Goal: Information Seeking & Learning: Learn about a topic

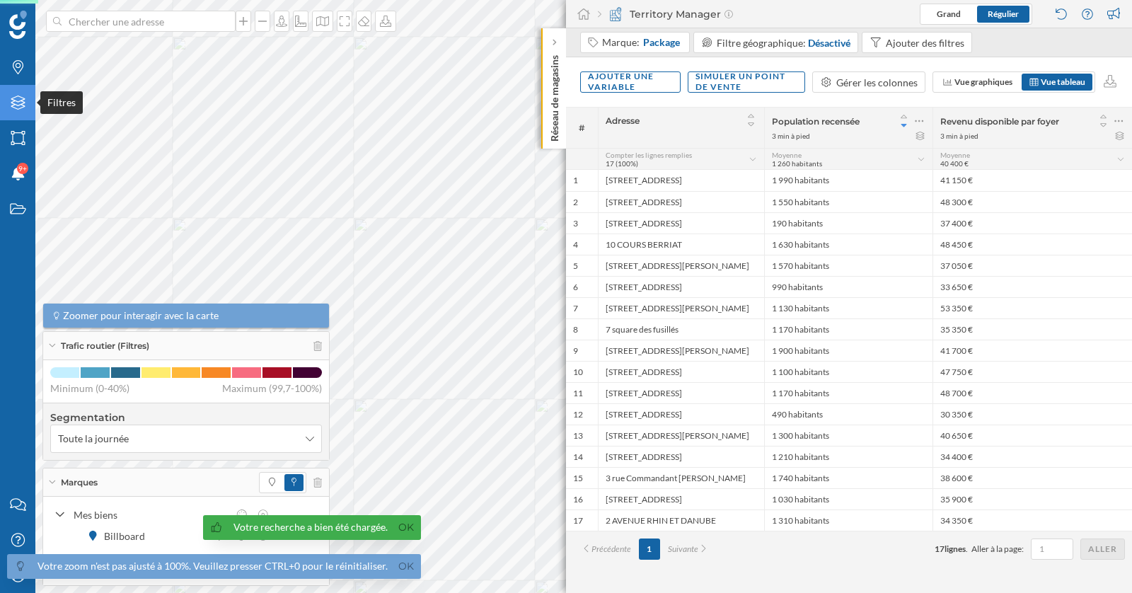
click at [23, 98] on icon "Filtres" at bounding box center [18, 102] width 18 height 14
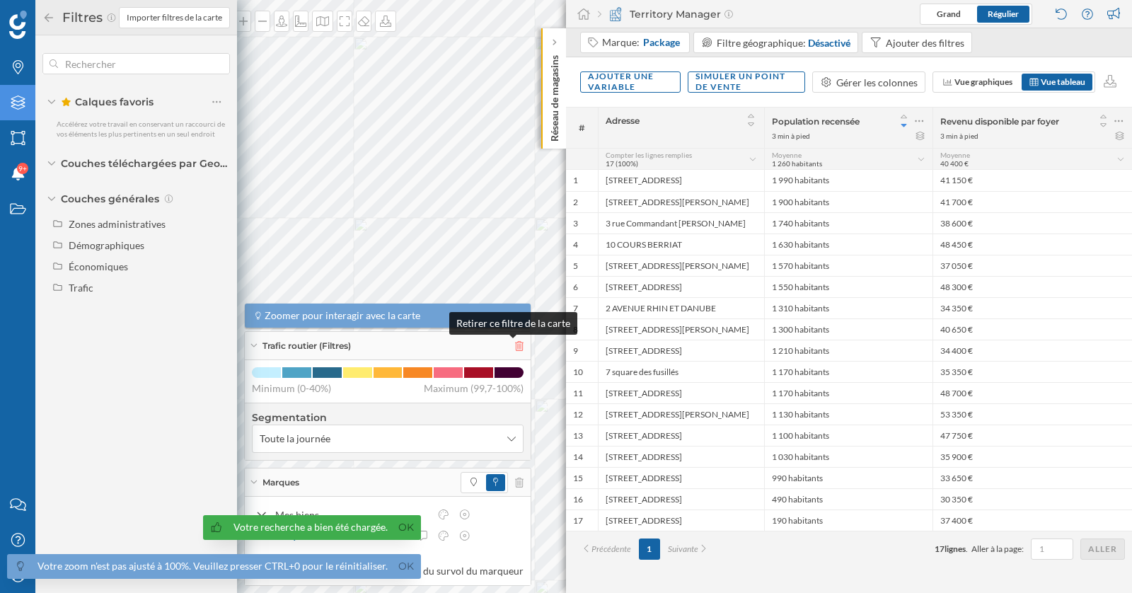
click at [515, 344] on icon at bounding box center [519, 346] width 8 height 10
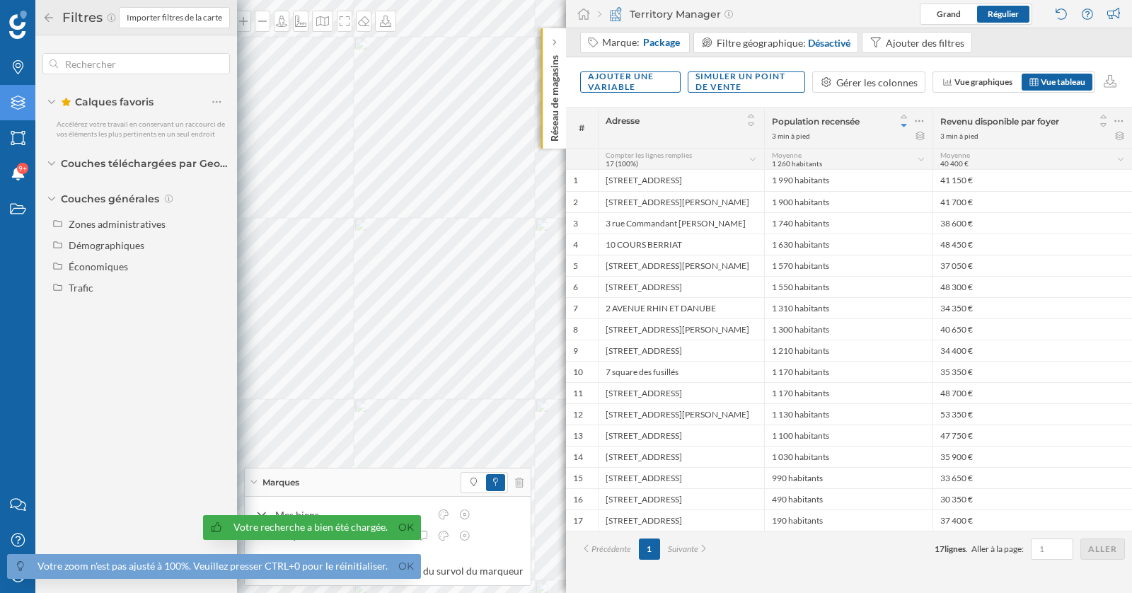
click at [518, 481] on div "Marques" at bounding box center [388, 482] width 286 height 28
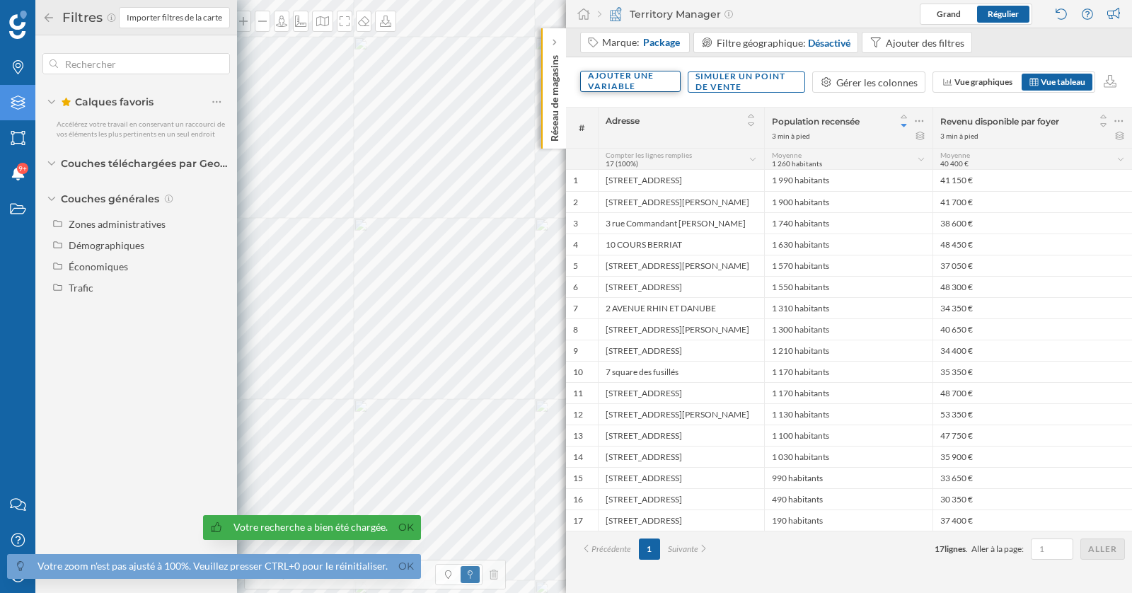
click at [647, 83] on div "Ajouter une variable" at bounding box center [630, 81] width 100 height 21
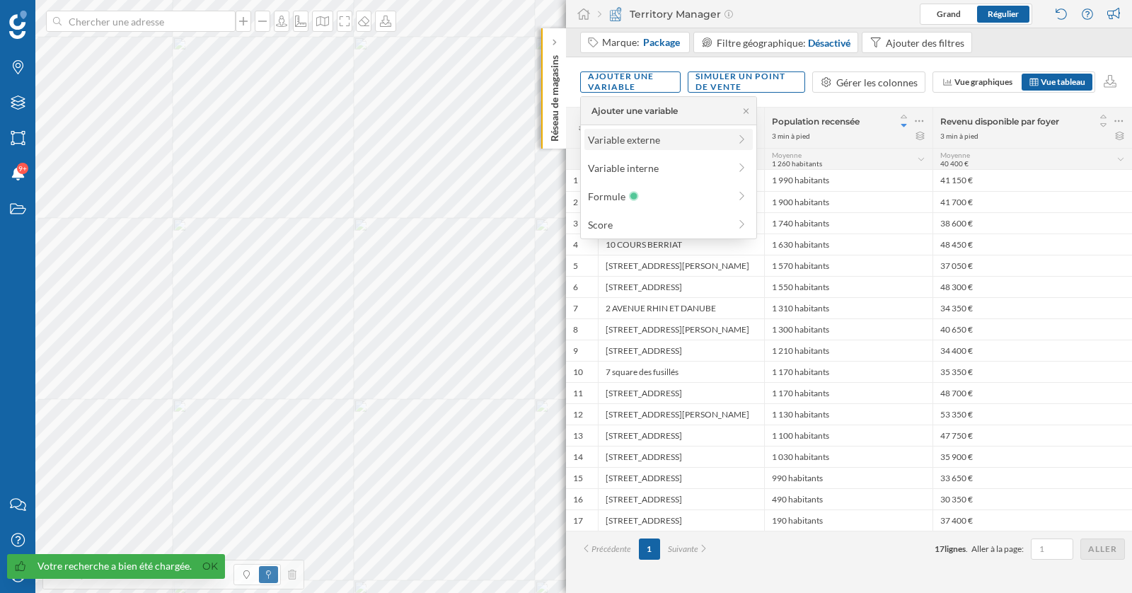
click at [639, 134] on div "Variable externe" at bounding box center [658, 139] width 141 height 15
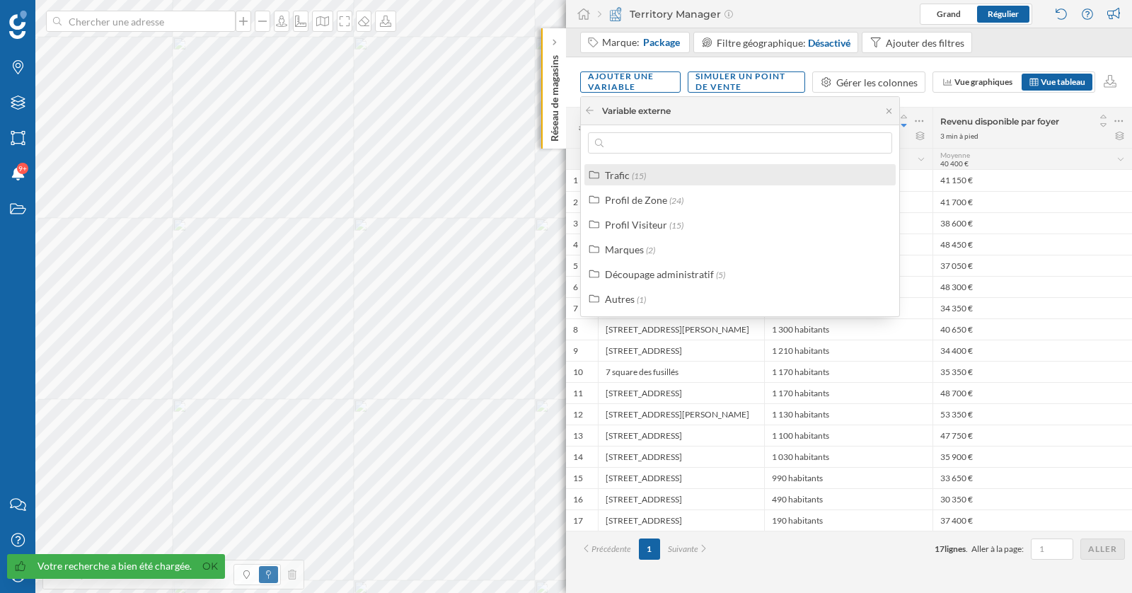
click at [636, 165] on div "Trafic (15)" at bounding box center [739, 174] width 311 height 21
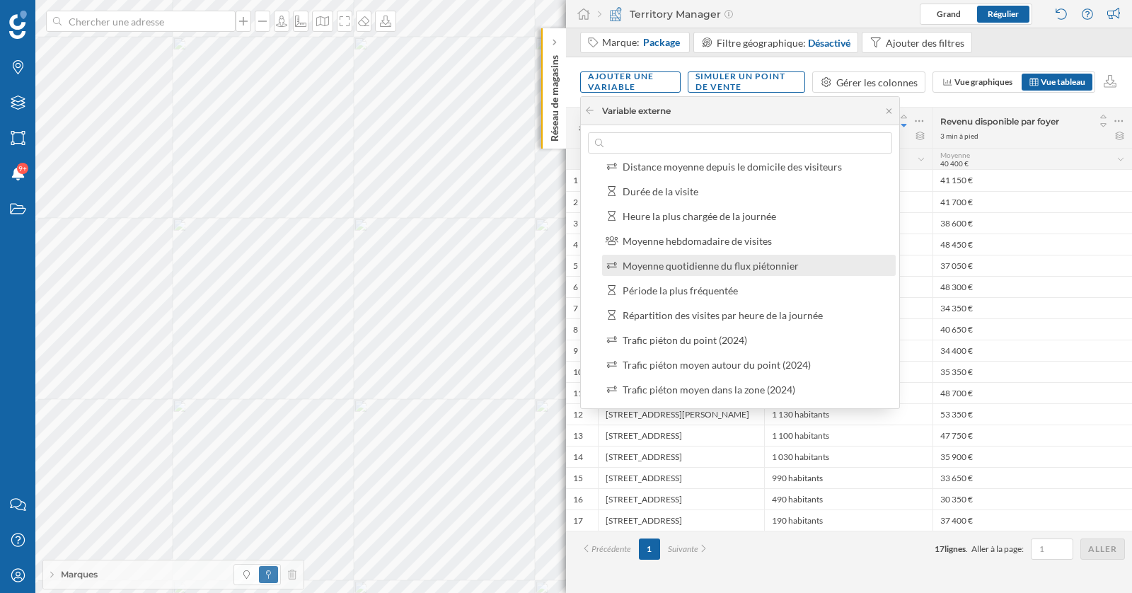
scroll to position [22, 0]
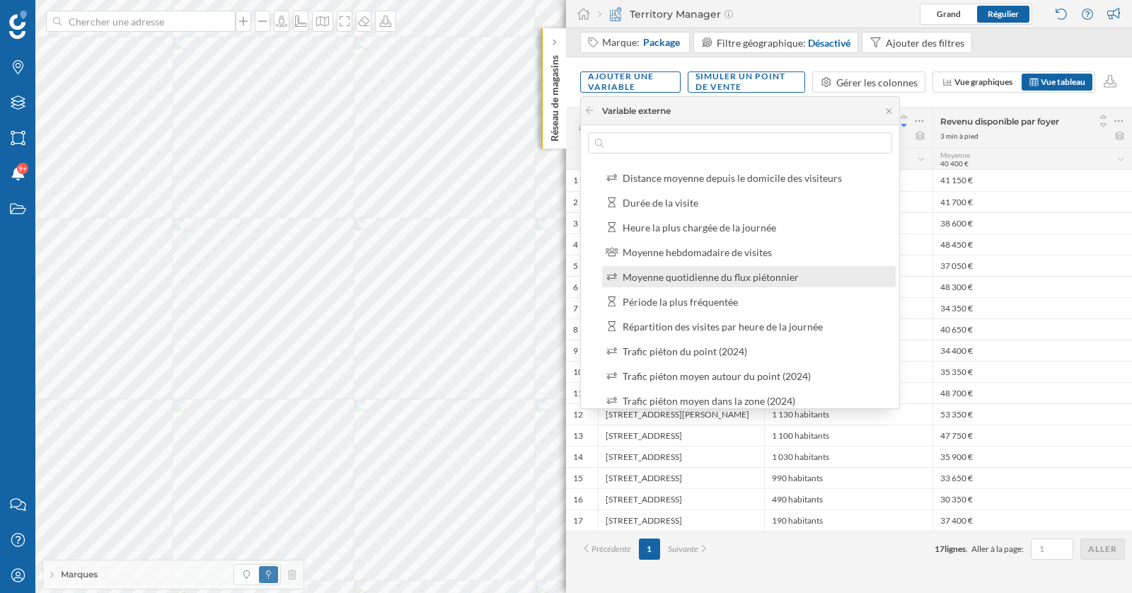
click at [750, 278] on div "Moyenne quotidienne du flux piétonnier" at bounding box center [710, 277] width 176 height 12
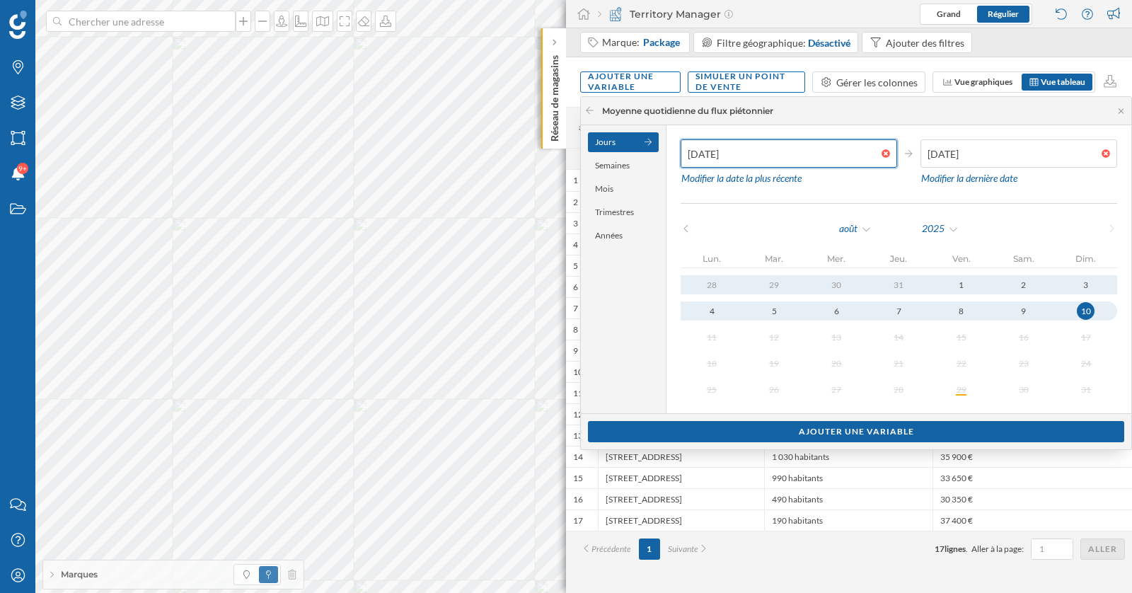
click at [815, 160] on input "[DATE]" at bounding box center [780, 153] width 201 height 28
click at [619, 172] on div "Semaines" at bounding box center [623, 166] width 71 height 20
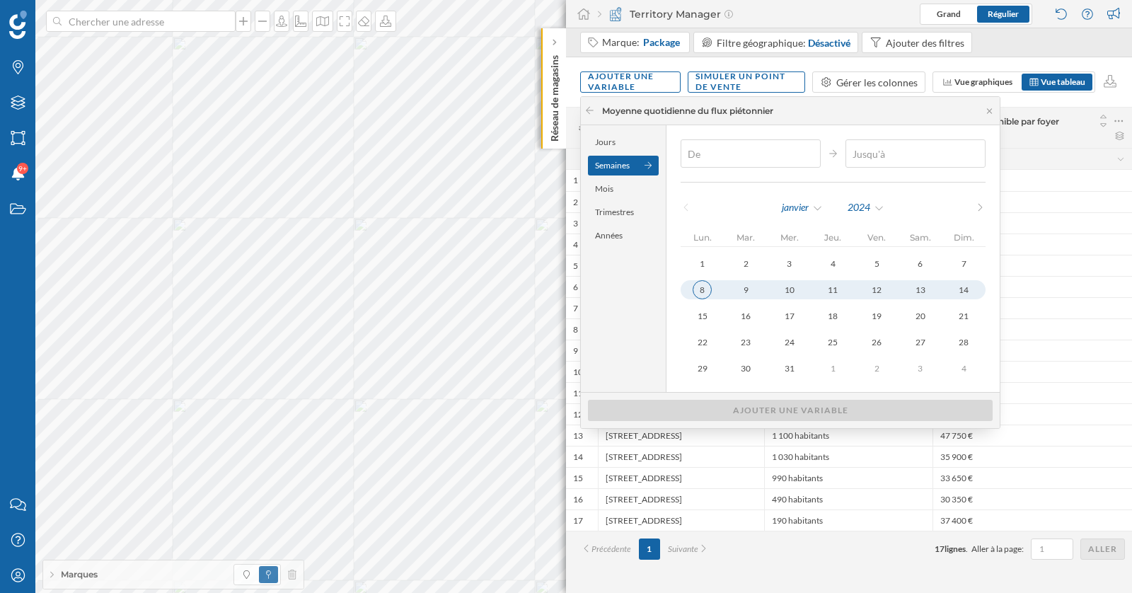
type input "[DATE]"
click at [702, 291] on div "8" at bounding box center [701, 289] width 19 height 19
type input "[DATE]"
click at [960, 290] on div "14" at bounding box center [963, 289] width 19 height 19
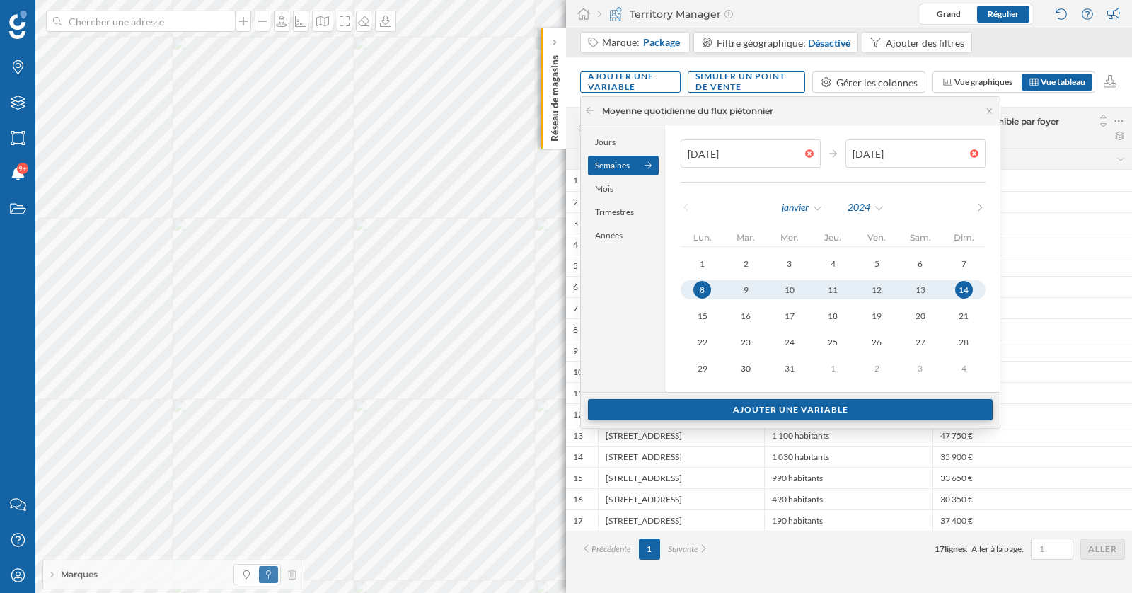
click at [875, 408] on div "Ajouter une variable" at bounding box center [790, 409] width 405 height 21
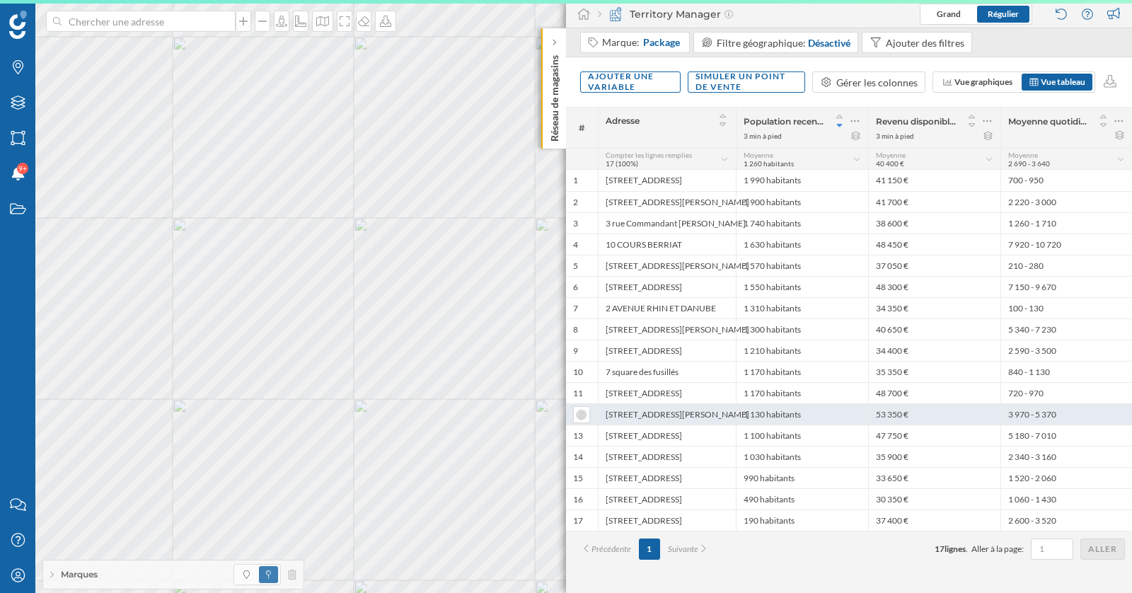
scroll to position [0, 0]
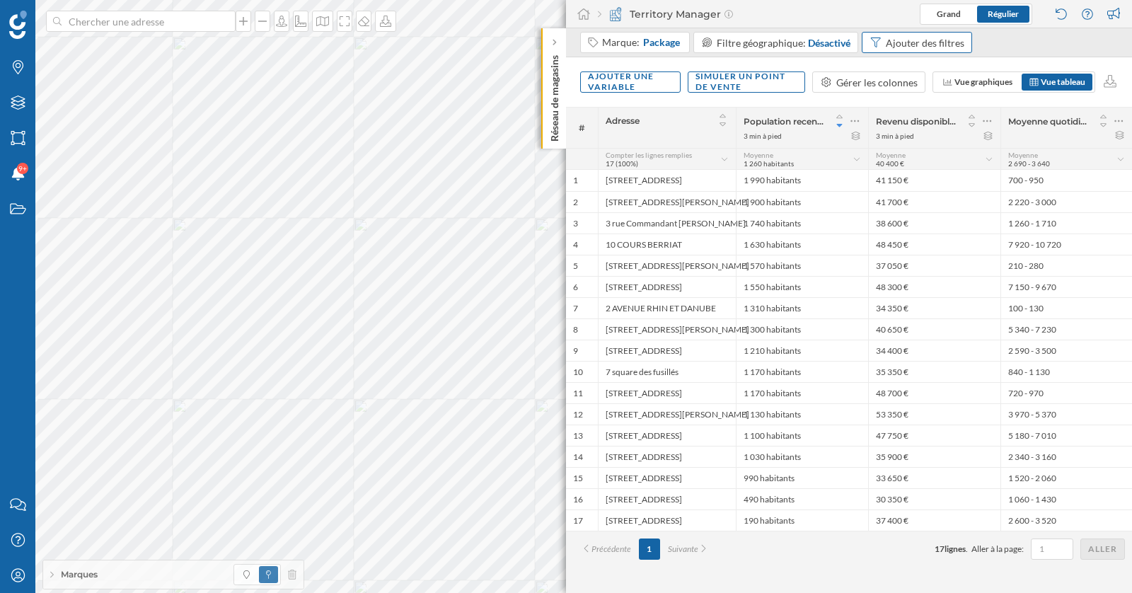
click at [949, 41] on div "Ajouter des filtres" at bounding box center [924, 42] width 78 height 15
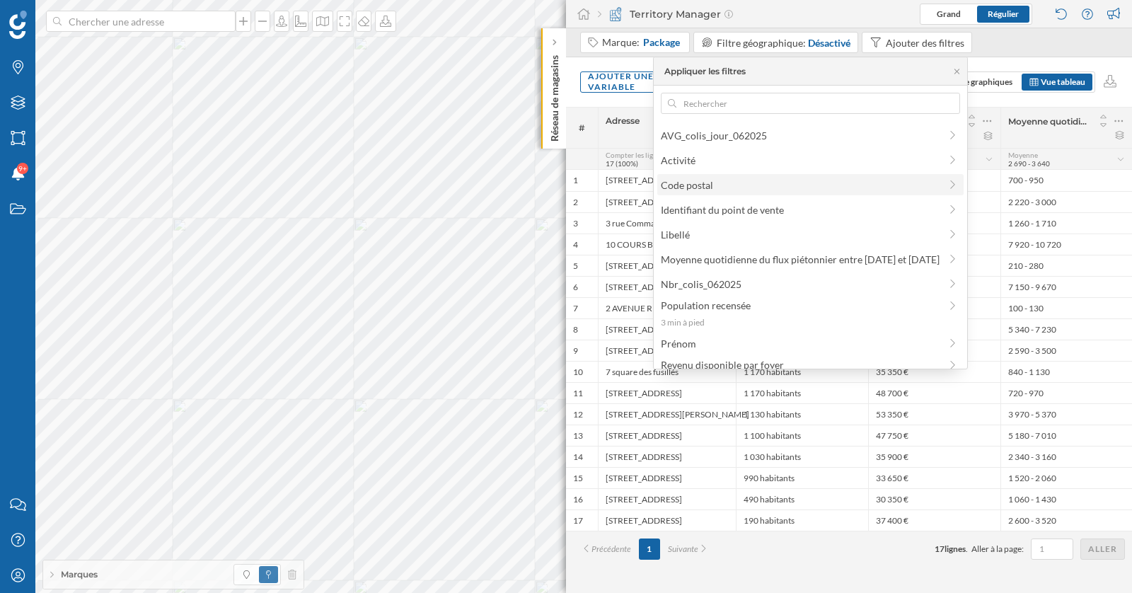
click at [719, 182] on span "Code postal" at bounding box center [800, 185] width 279 height 15
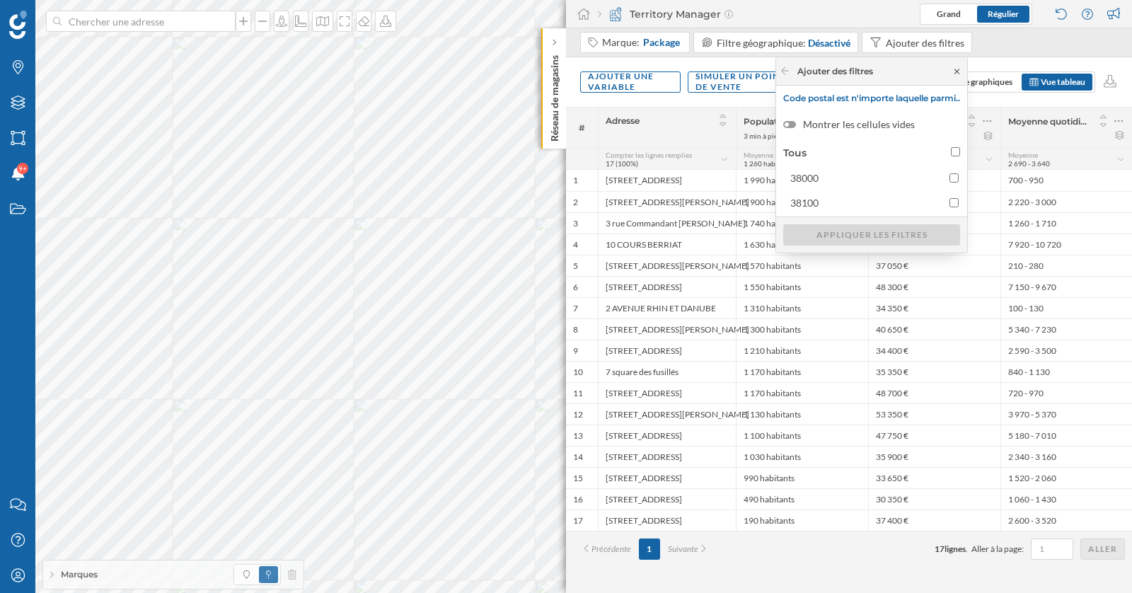
click at [958, 68] on icon at bounding box center [956, 71] width 11 height 8
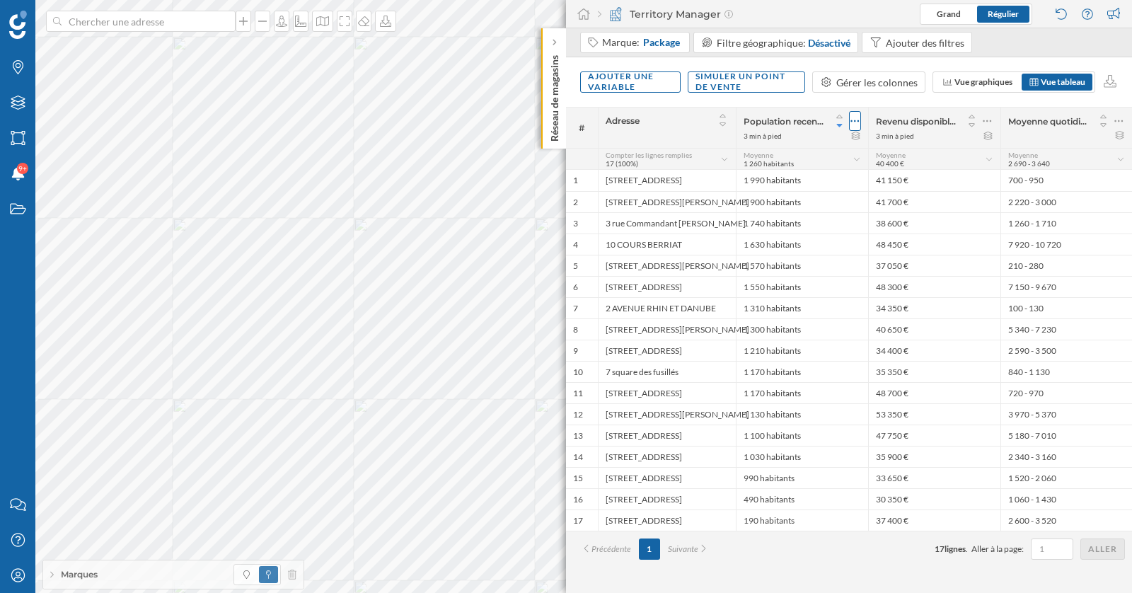
click at [851, 115] on icon at bounding box center [854, 121] width 9 height 14
click at [844, 99] on div "Ajouter une variable Simuler un point de vente Gérer les colonnes Vue graphique…" at bounding box center [849, 82] width 566 height 50
click at [1106, 124] on icon at bounding box center [1103, 125] width 13 height 10
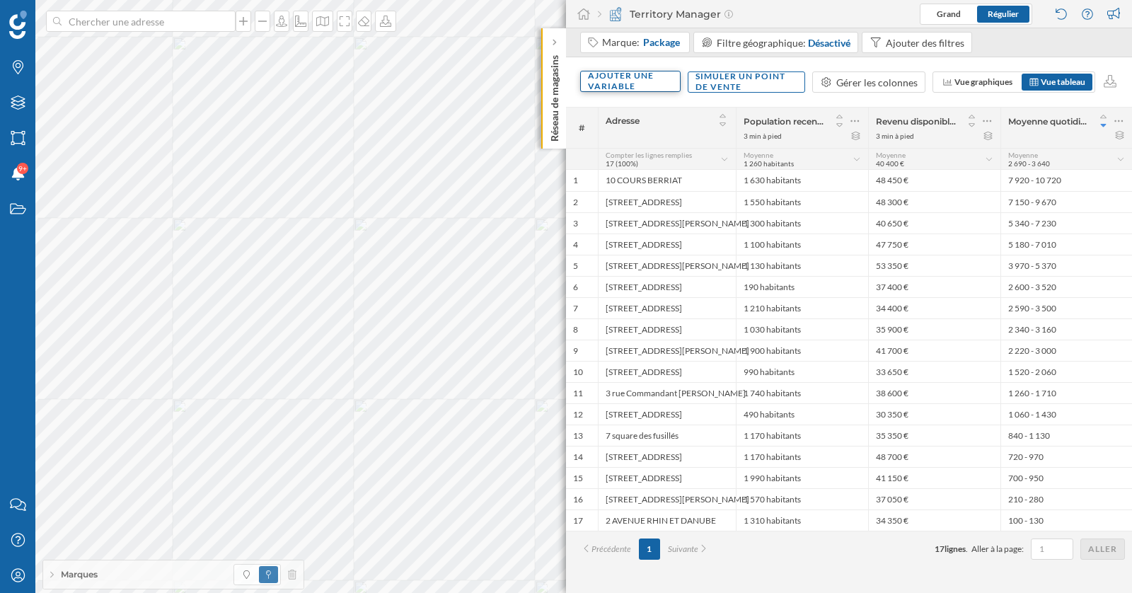
click at [651, 81] on div "Ajouter une variable" at bounding box center [630, 81] width 100 height 21
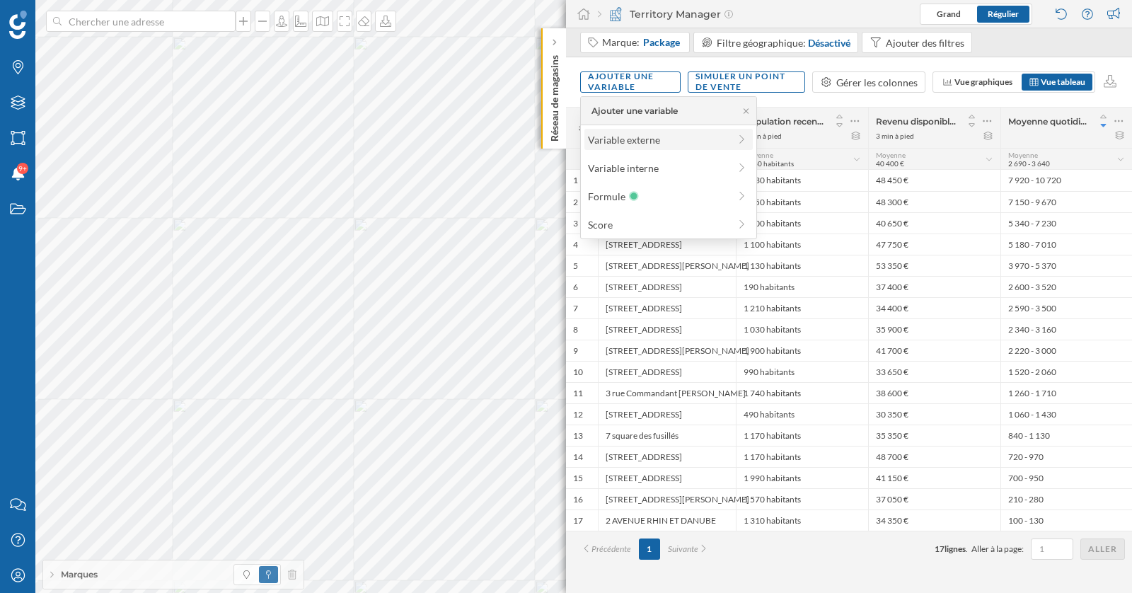
click at [648, 136] on div "Variable externe" at bounding box center [658, 139] width 141 height 15
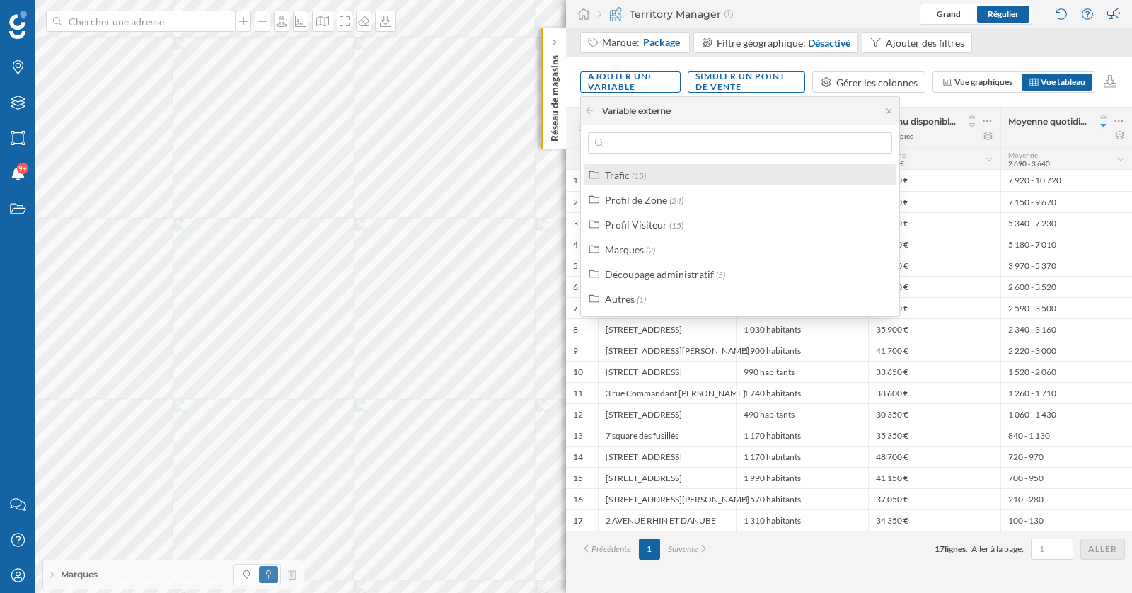
click at [651, 170] on div "Trafic (15)" at bounding box center [746, 175] width 282 height 15
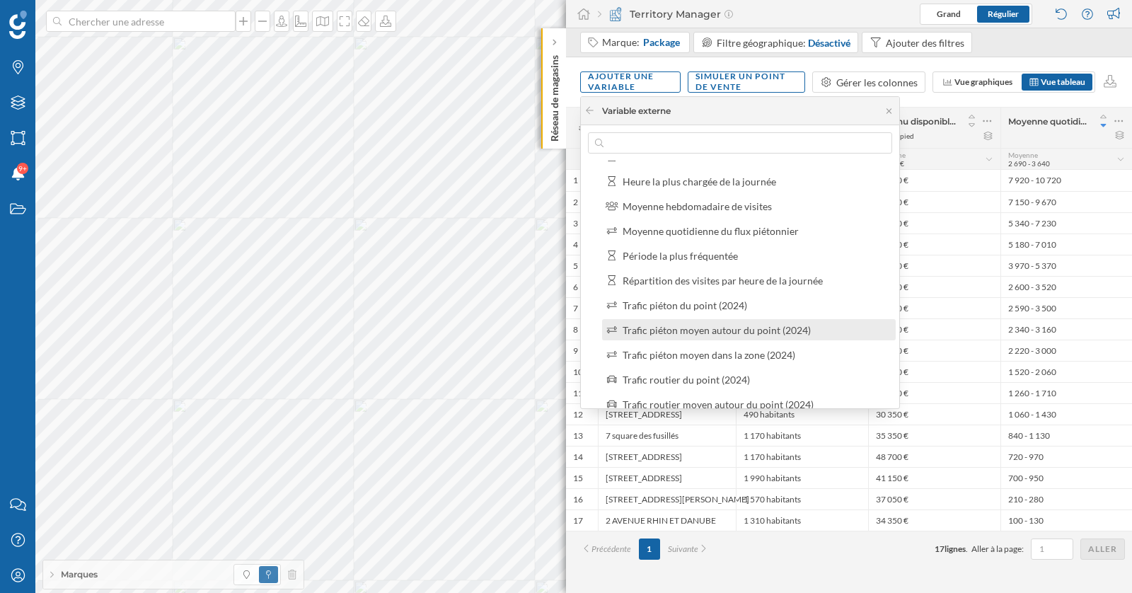
scroll to position [66, 0]
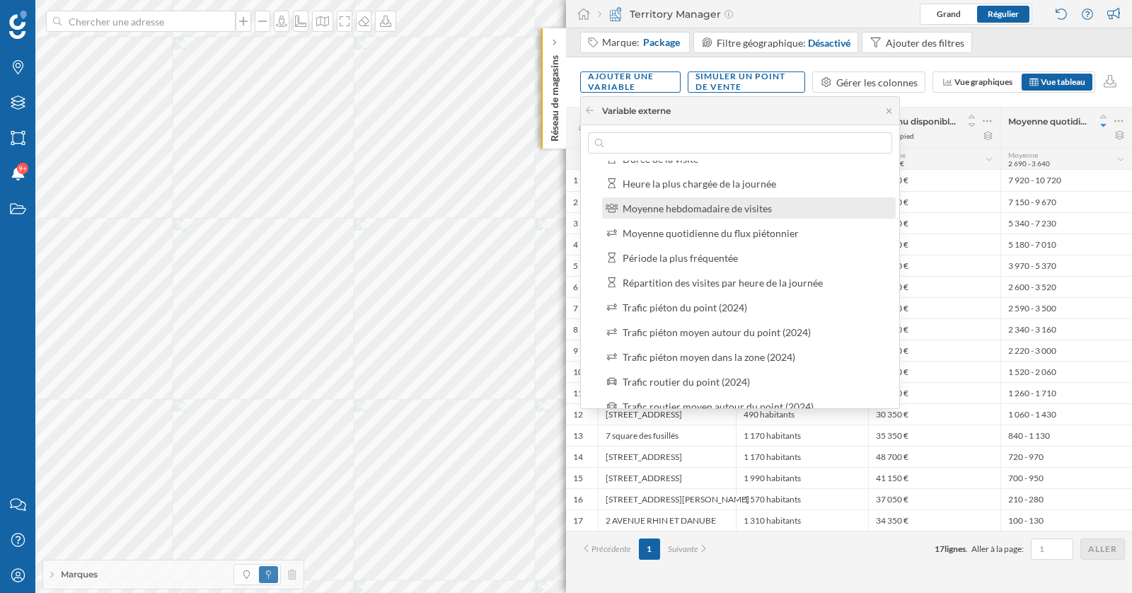
click at [693, 212] on div "Moyenne hebdomadaire de visites" at bounding box center [696, 208] width 149 height 12
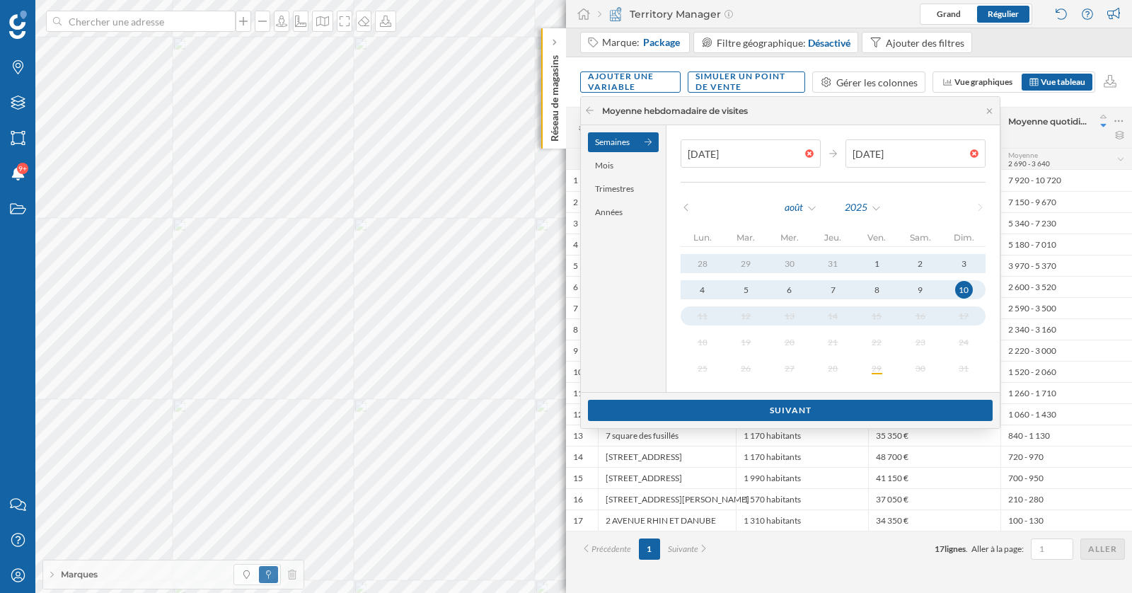
click at [697, 308] on div "11 12 13 14 15 16 17" at bounding box center [832, 315] width 305 height 19
click at [699, 280] on div "4" at bounding box center [701, 289] width 19 height 19
type input "[DATE]"
click at [699, 260] on div "28" at bounding box center [701, 263] width 19 height 19
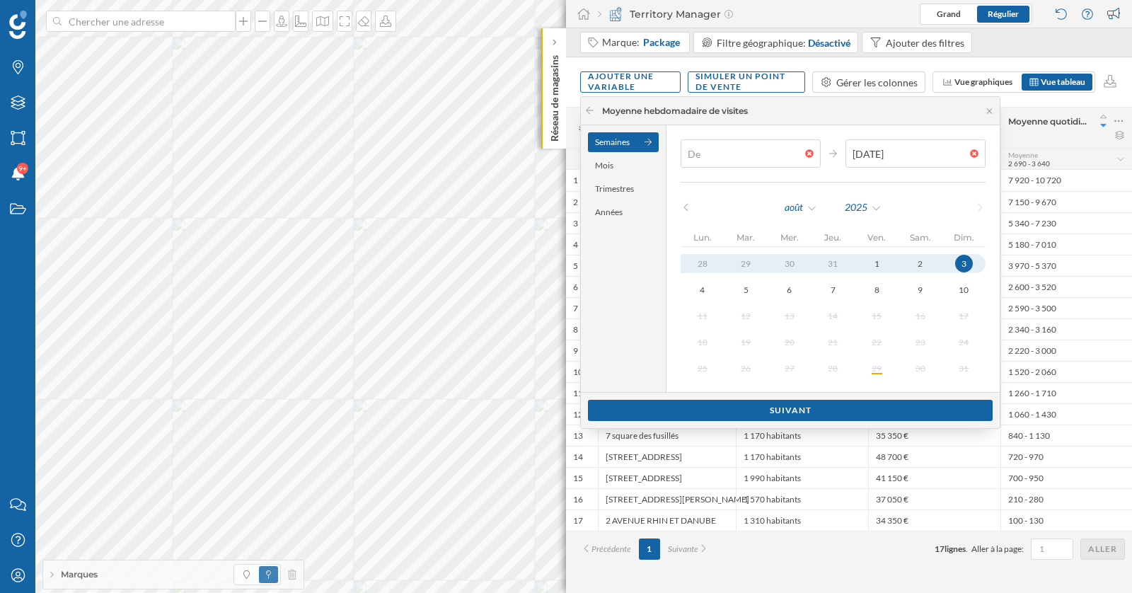
click at [808, 154] on div at bounding box center [813, 153] width 16 height 8
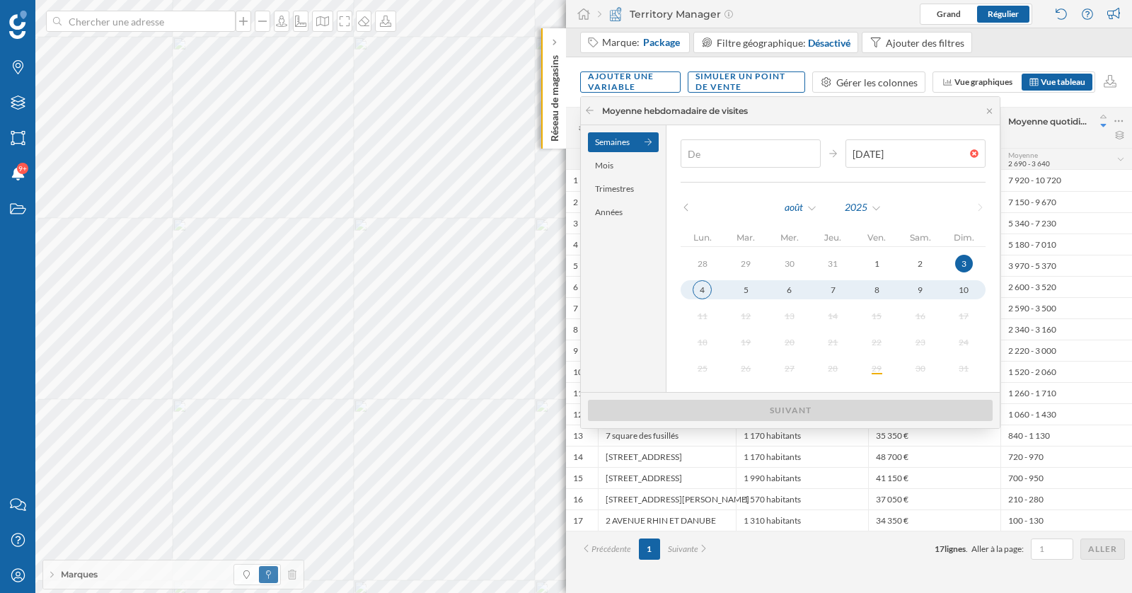
type input "[DATE]"
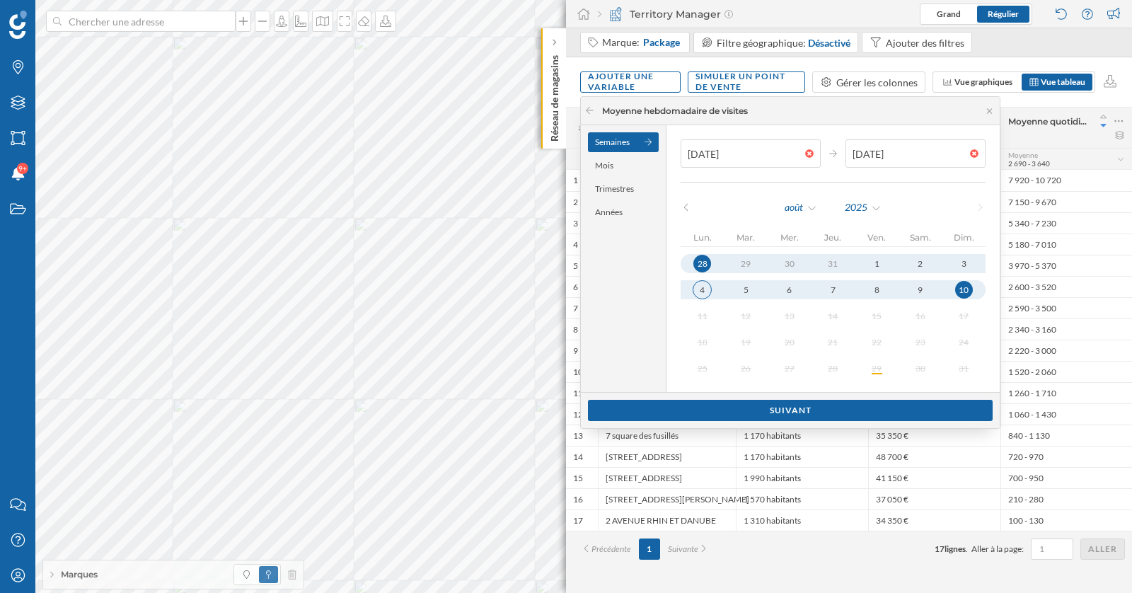
click at [706, 287] on div "4" at bounding box center [701, 289] width 19 height 19
click at [959, 264] on div "3" at bounding box center [963, 263] width 19 height 19
click at [955, 291] on div "10" at bounding box center [964, 290] width 18 height 18
click at [960, 286] on div "10" at bounding box center [964, 290] width 18 height 18
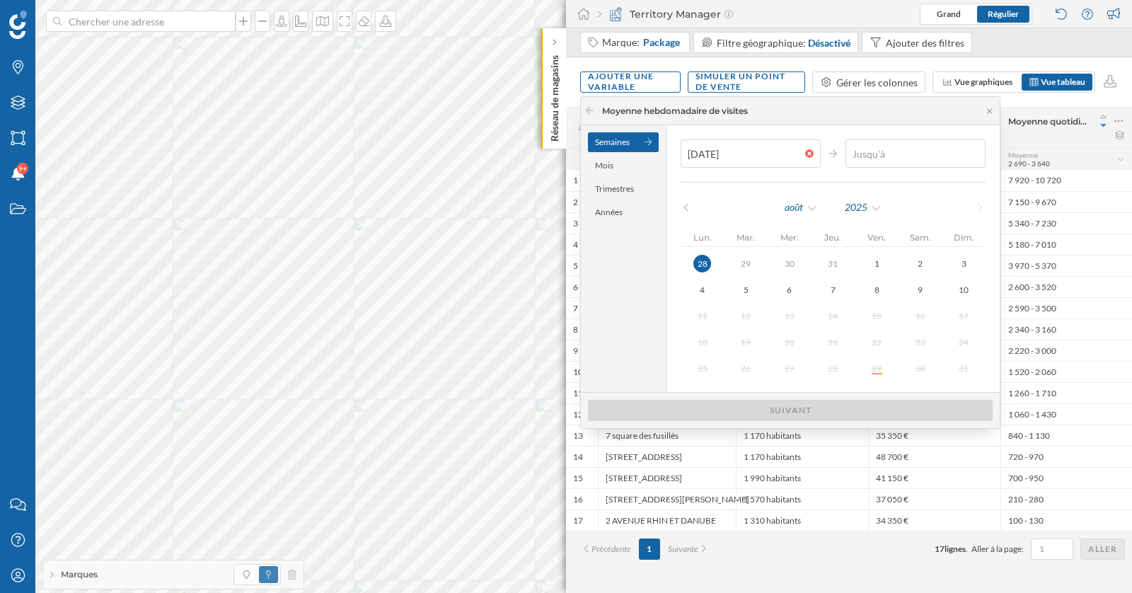
click at [970, 151] on div at bounding box center [978, 153] width 16 height 8
type input "[DATE]"
click at [958, 264] on div "3" at bounding box center [963, 263] width 19 height 19
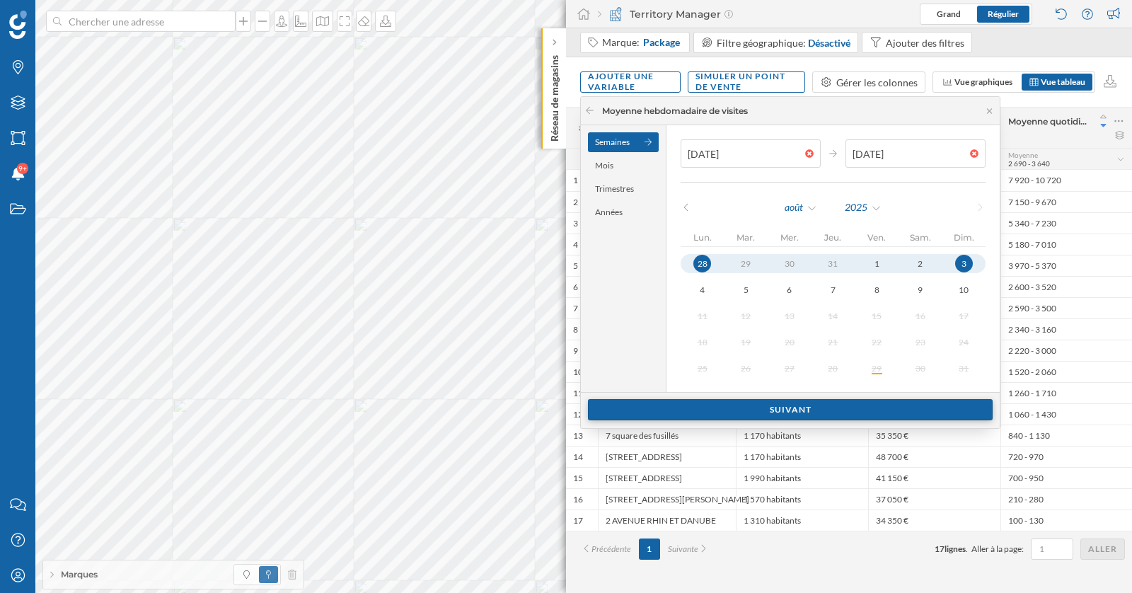
click at [895, 407] on div "Suivant" at bounding box center [790, 409] width 405 height 21
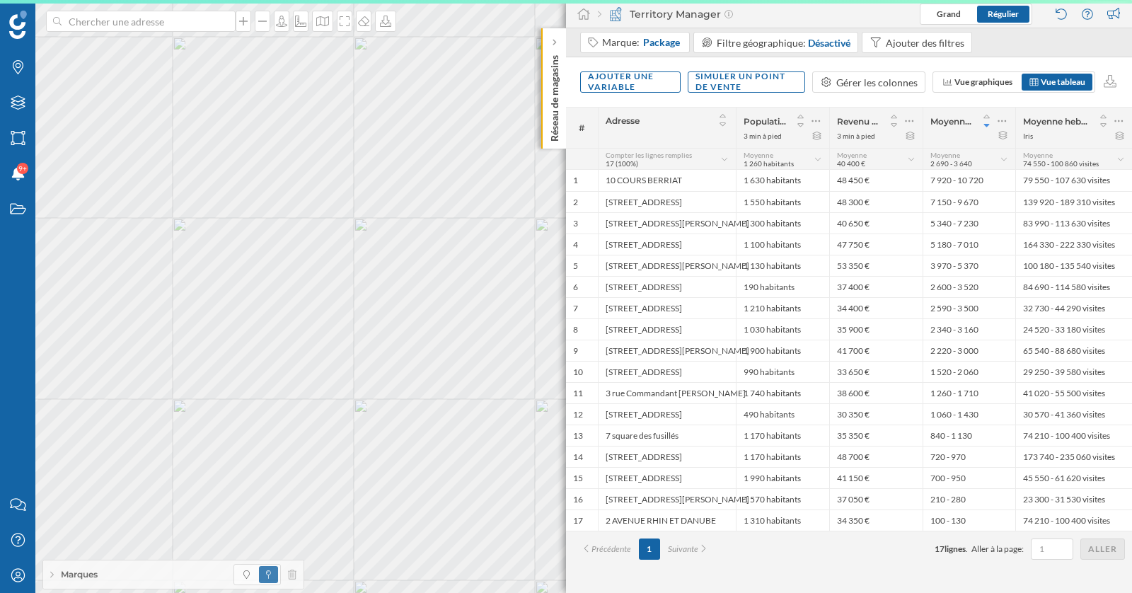
scroll to position [0, 0]
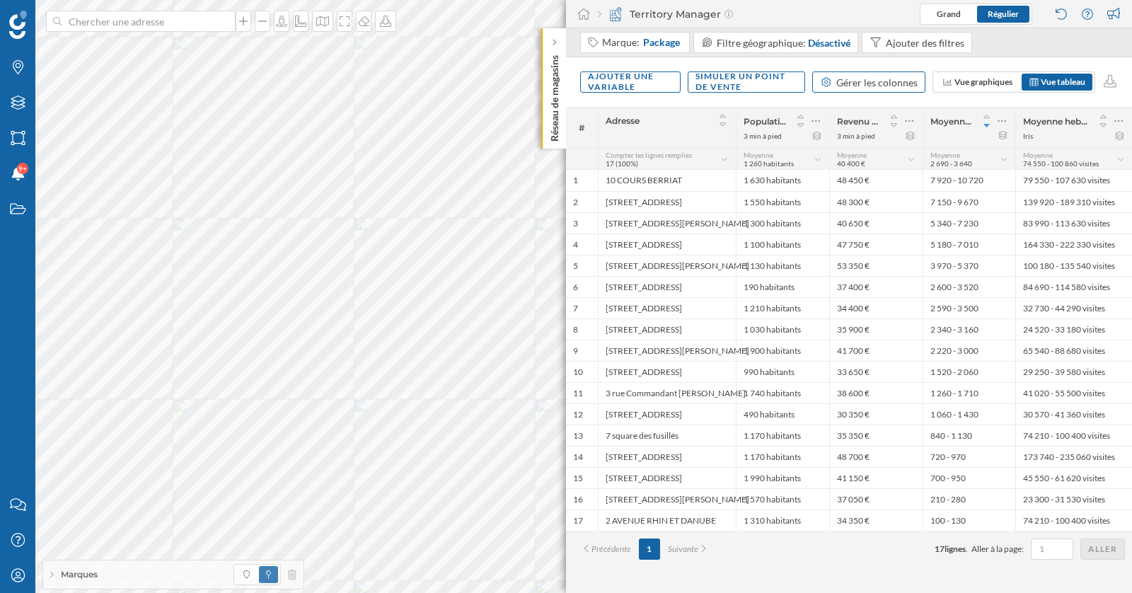
click at [887, 81] on div "Gérer les colonnes" at bounding box center [876, 82] width 81 height 15
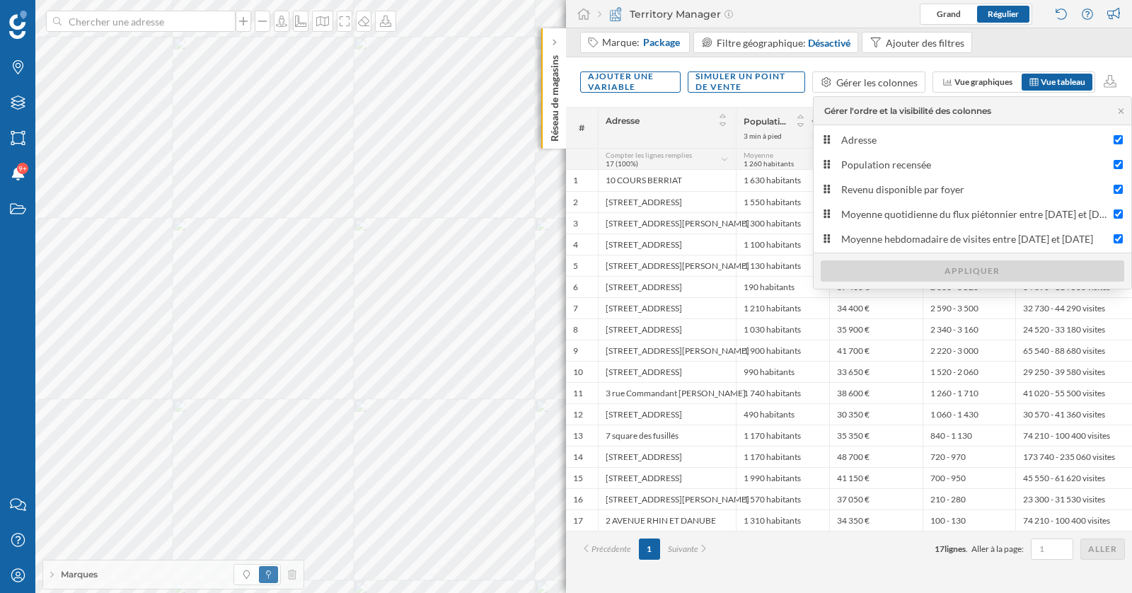
click at [827, 65] on div "Ajouter une variable Simuler un point de vente Gérer les colonnes Vue graphique…" at bounding box center [849, 82] width 566 height 50
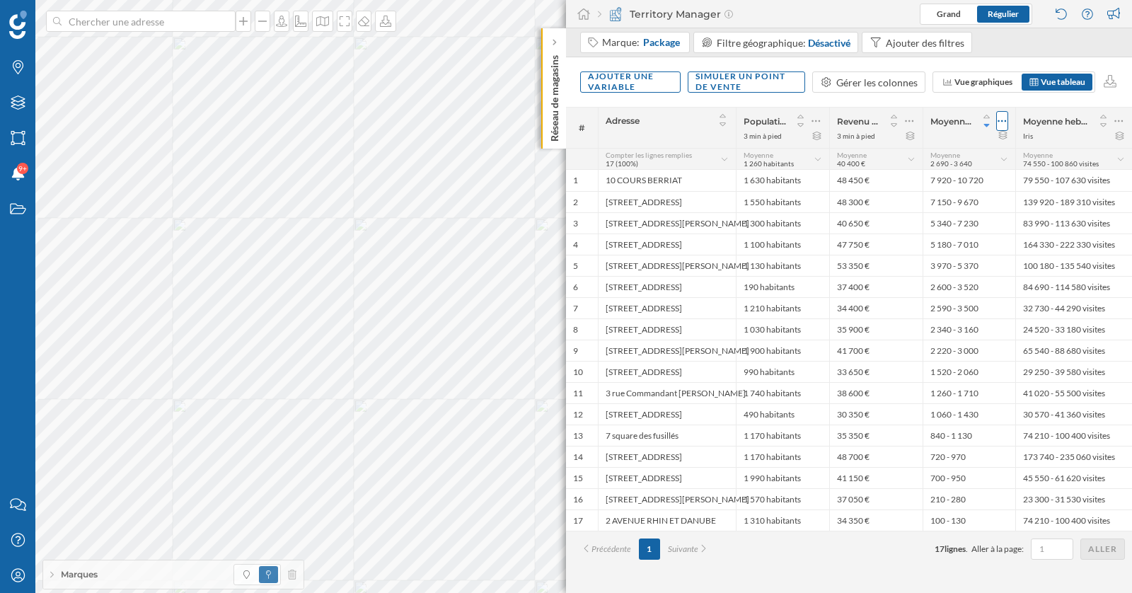
click at [999, 123] on icon at bounding box center [1001, 121] width 9 height 14
click at [951, 179] on div "Retirer la colonne" at bounding box center [937, 177] width 124 height 15
click at [1116, 122] on icon at bounding box center [1118, 121] width 9 height 14
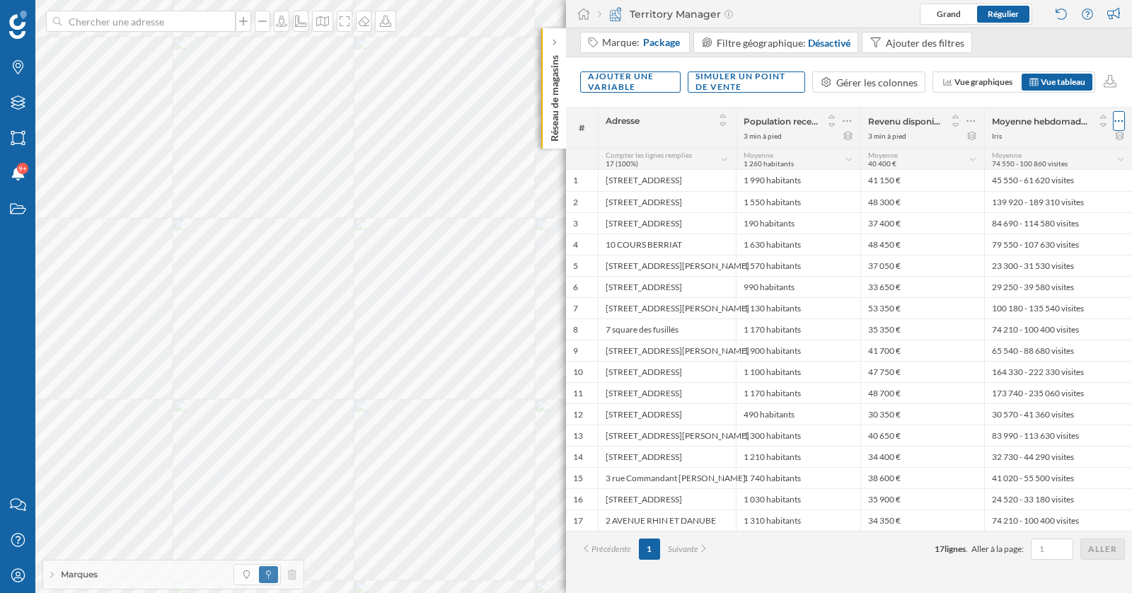
click at [1120, 124] on icon at bounding box center [1118, 121] width 9 height 14
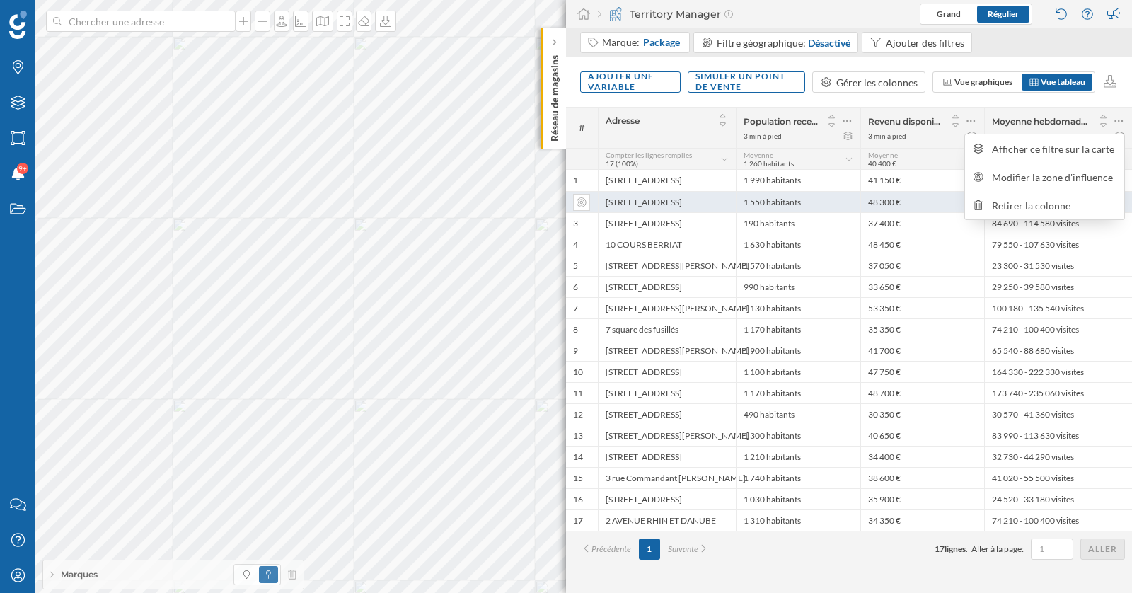
click at [1035, 206] on div "Retirer la colonne" at bounding box center [1053, 205] width 124 height 15
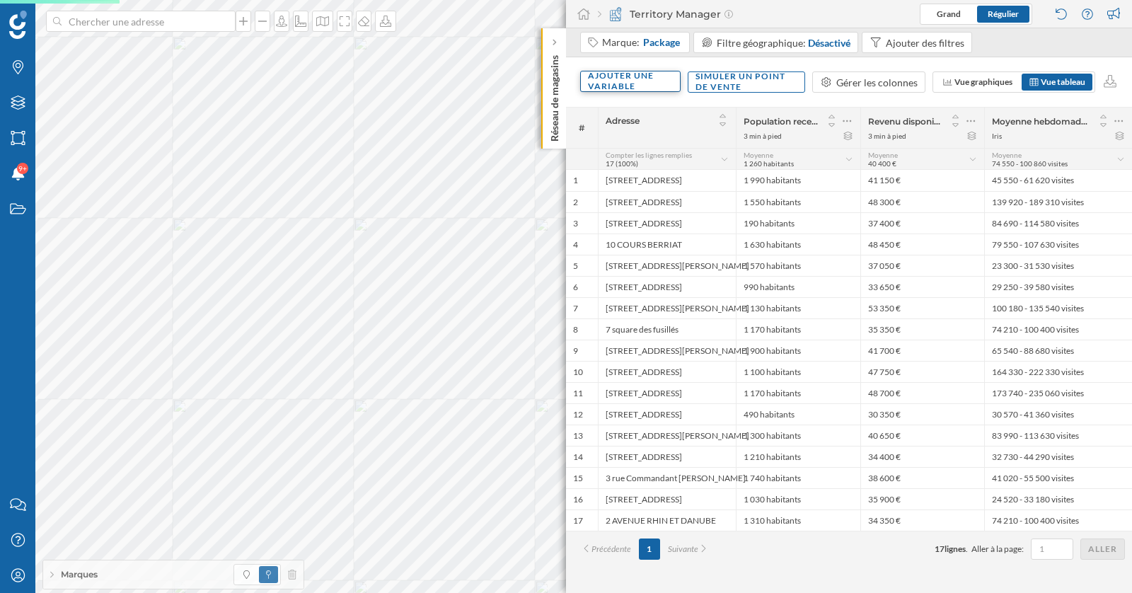
click at [629, 78] on div "Ajouter une variable" at bounding box center [630, 81] width 100 height 21
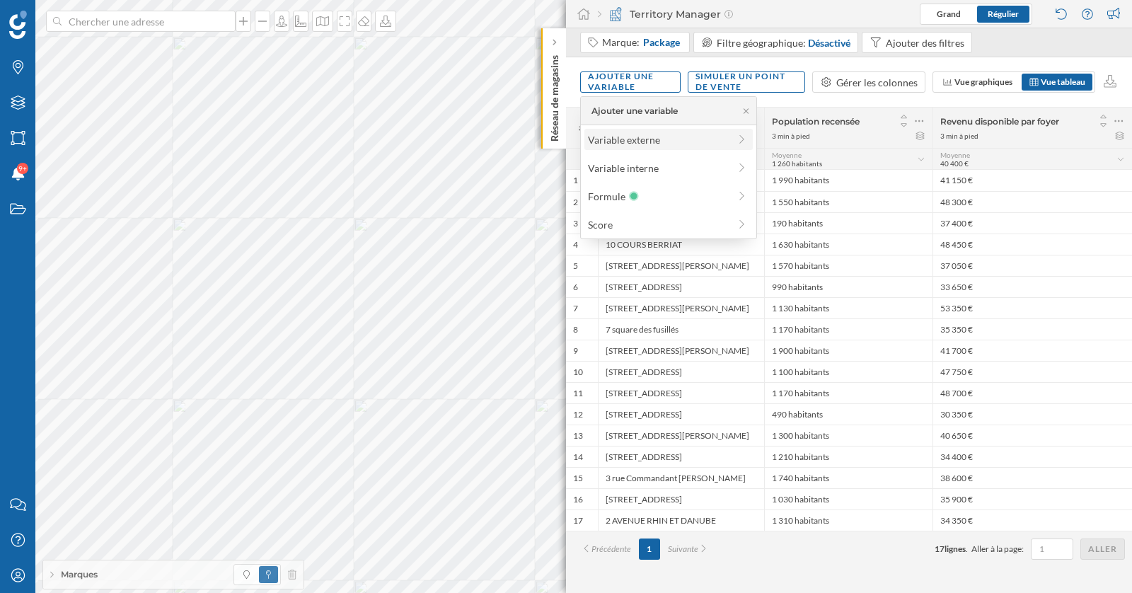
click at [642, 141] on div "Variable externe" at bounding box center [658, 139] width 141 height 15
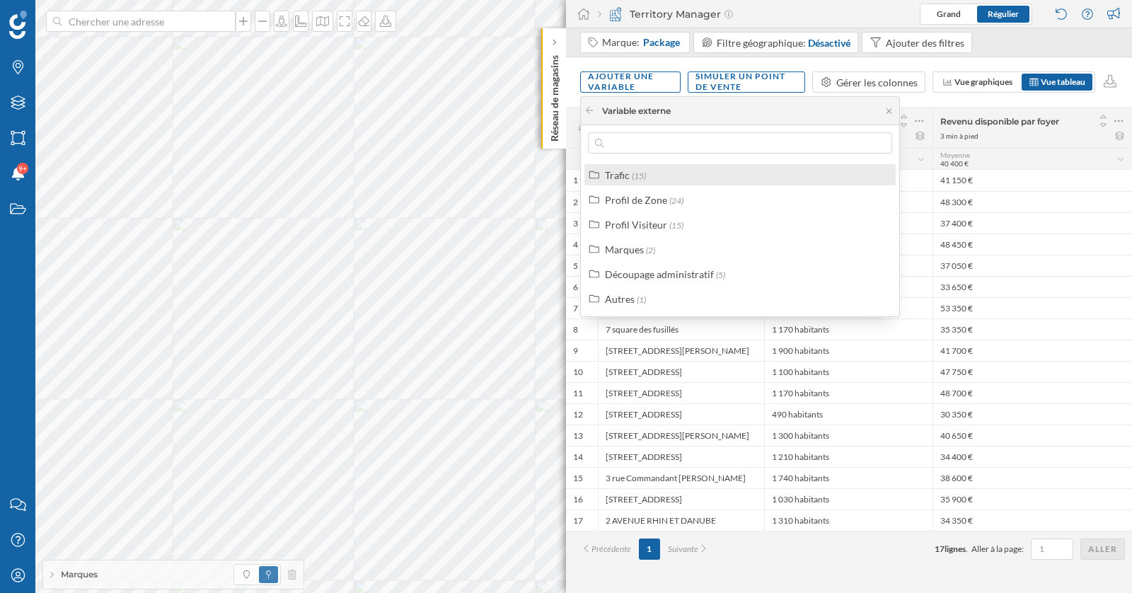
click at [633, 178] on span "(15)" at bounding box center [639, 175] width 14 height 11
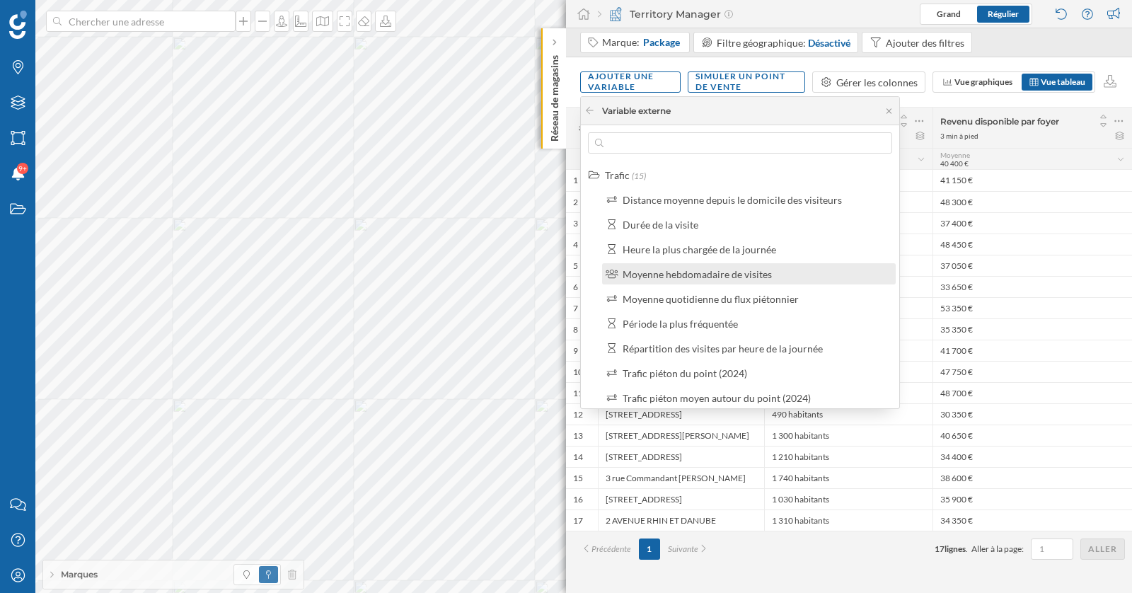
click at [686, 272] on div "Moyenne hebdomadaire de visites" at bounding box center [696, 274] width 149 height 12
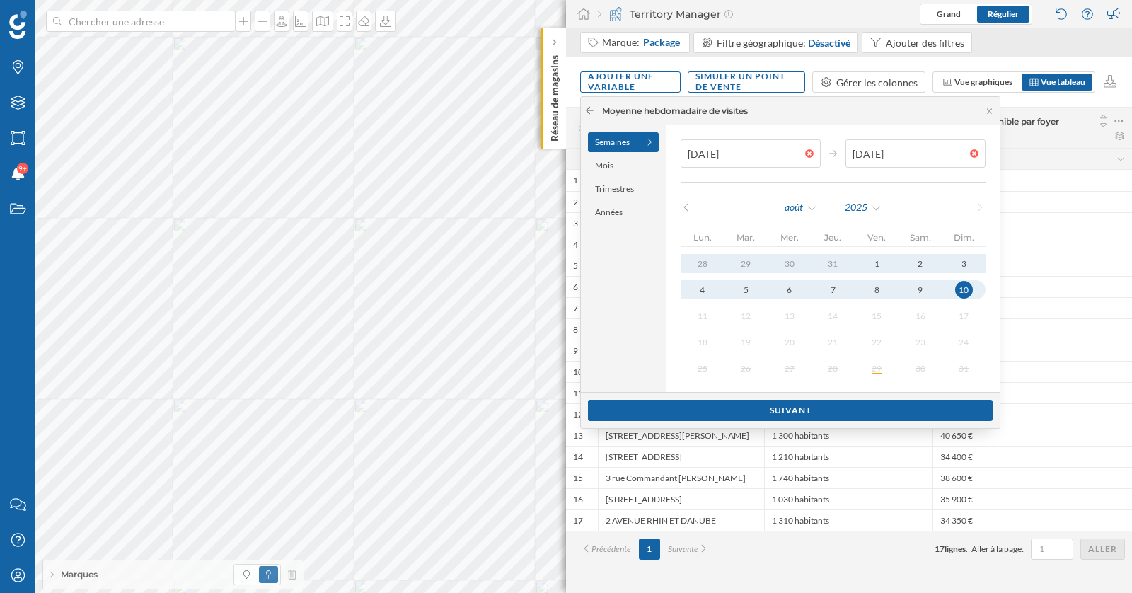
click at [584, 110] on icon at bounding box center [589, 110] width 11 height 8
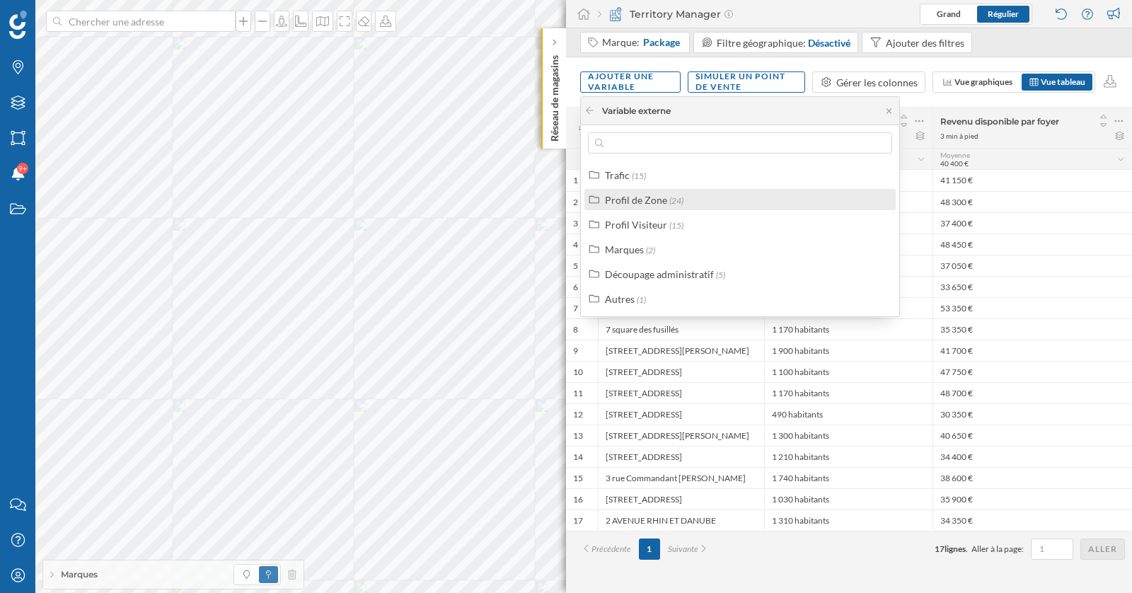
click at [632, 197] on div "Profil de Zone" at bounding box center [636, 200] width 62 height 12
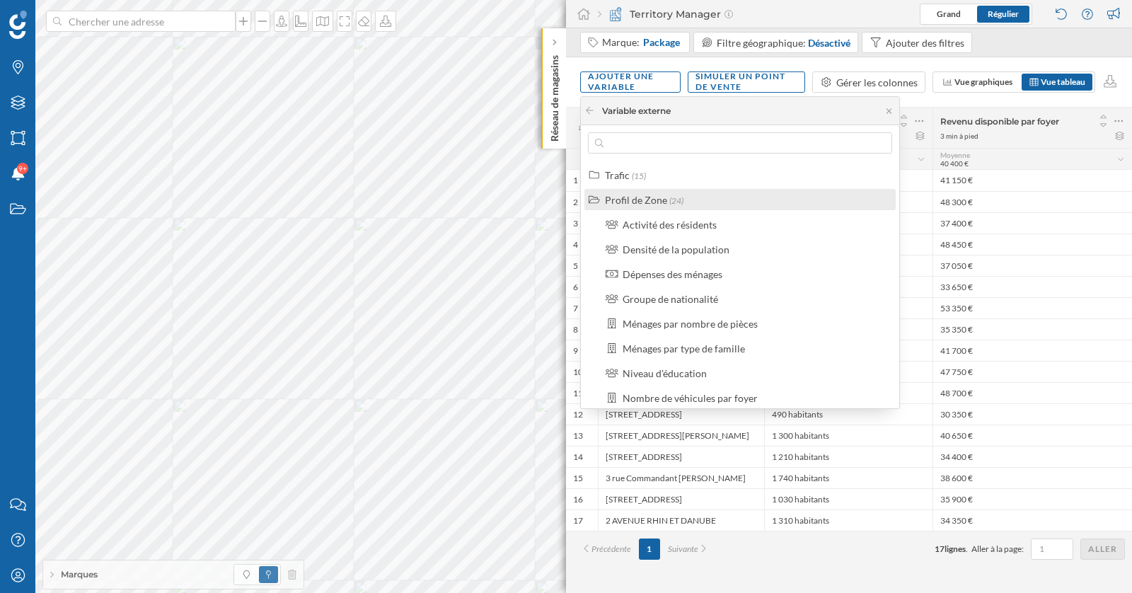
click at [645, 200] on div "Profil de Zone" at bounding box center [636, 200] width 62 height 12
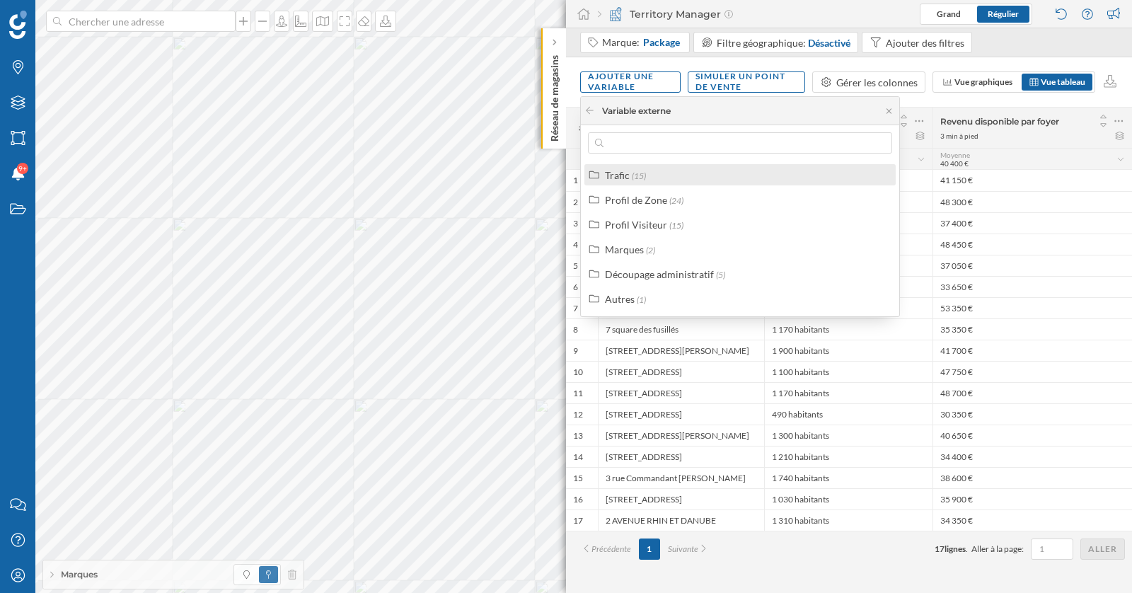
click at [622, 176] on div "Trafic" at bounding box center [617, 175] width 25 height 12
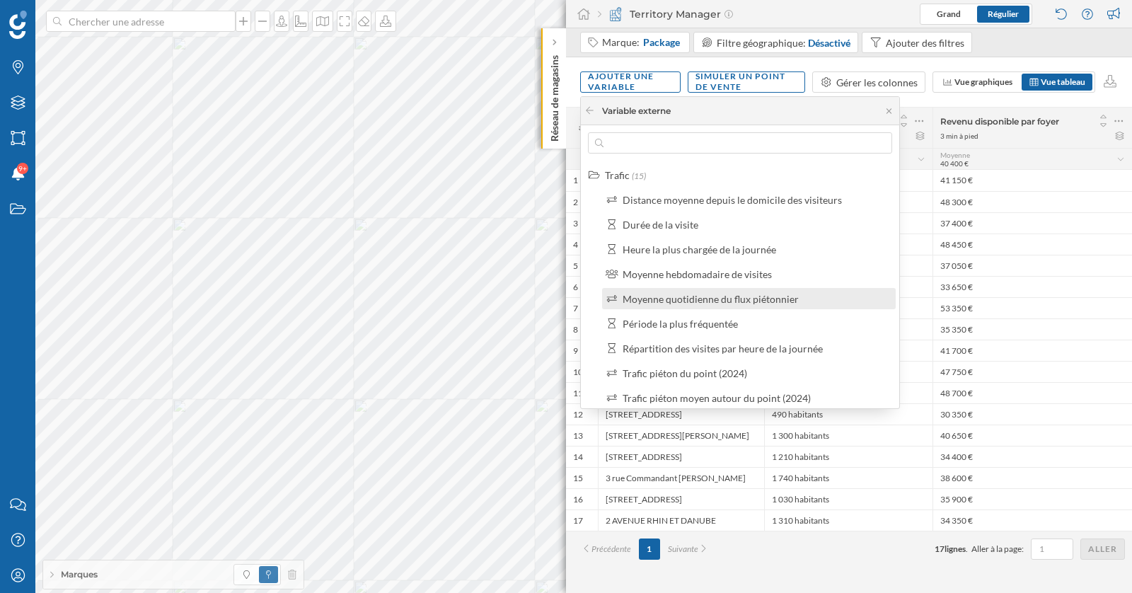
click at [683, 300] on div "Moyenne quotidienne du flux piétonnier" at bounding box center [710, 299] width 176 height 12
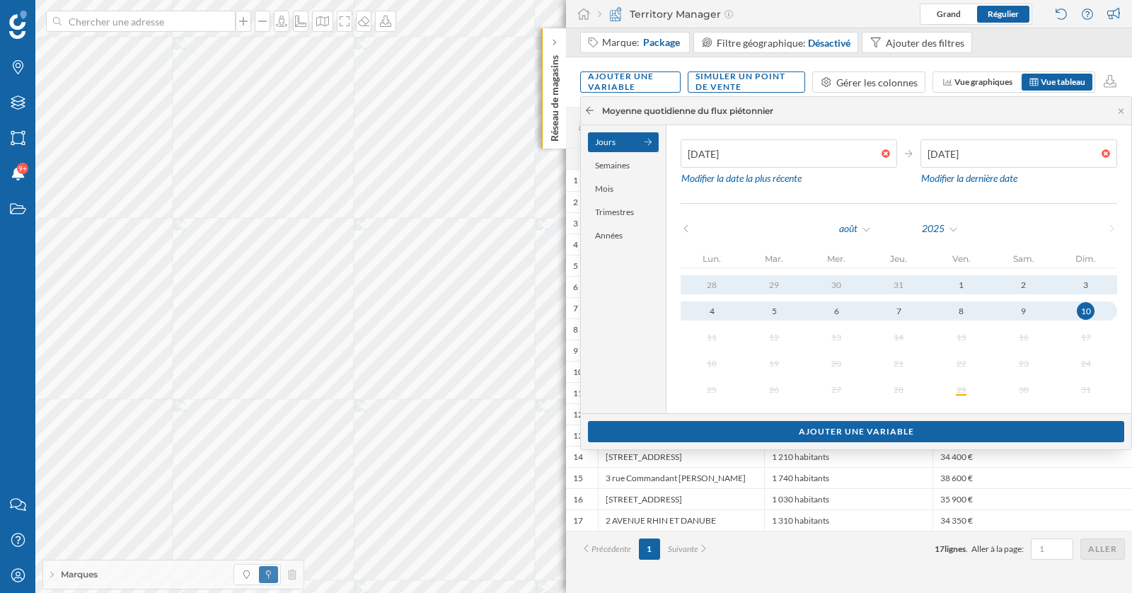
click at [587, 109] on icon at bounding box center [589, 110] width 11 height 8
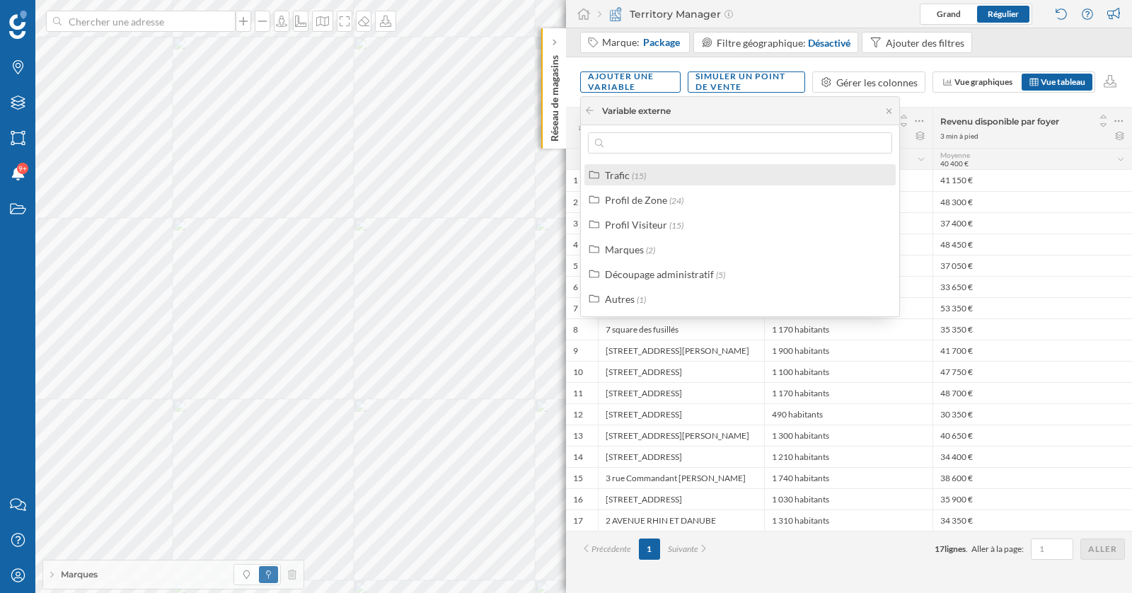
click at [618, 177] on div "Trafic" at bounding box center [617, 175] width 25 height 12
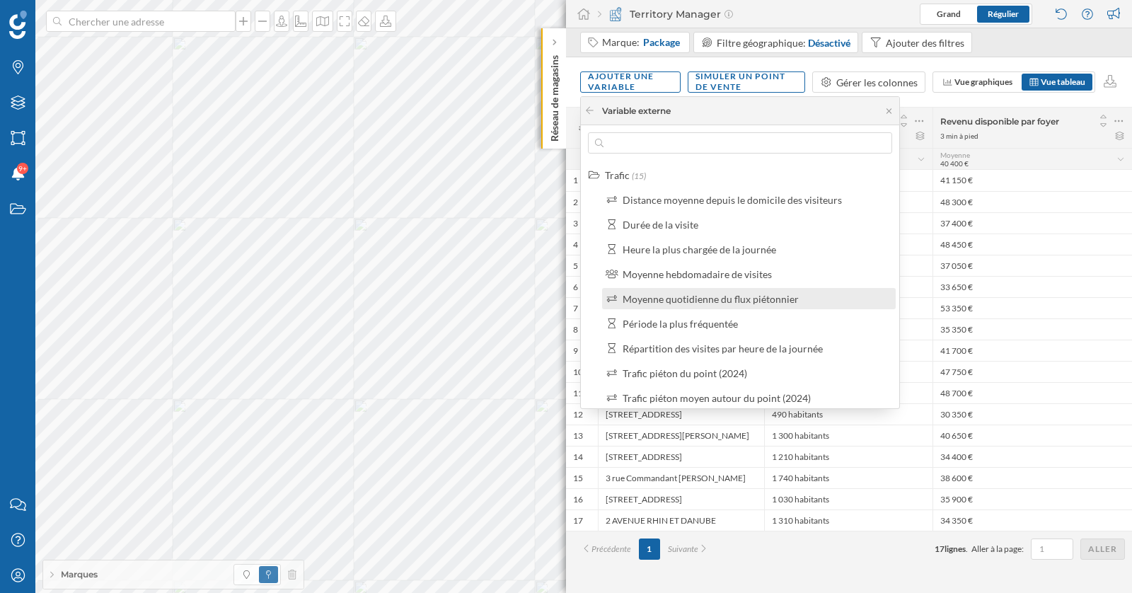
click at [721, 302] on div "Moyenne quotidienne du flux piétonnier" at bounding box center [710, 299] width 176 height 12
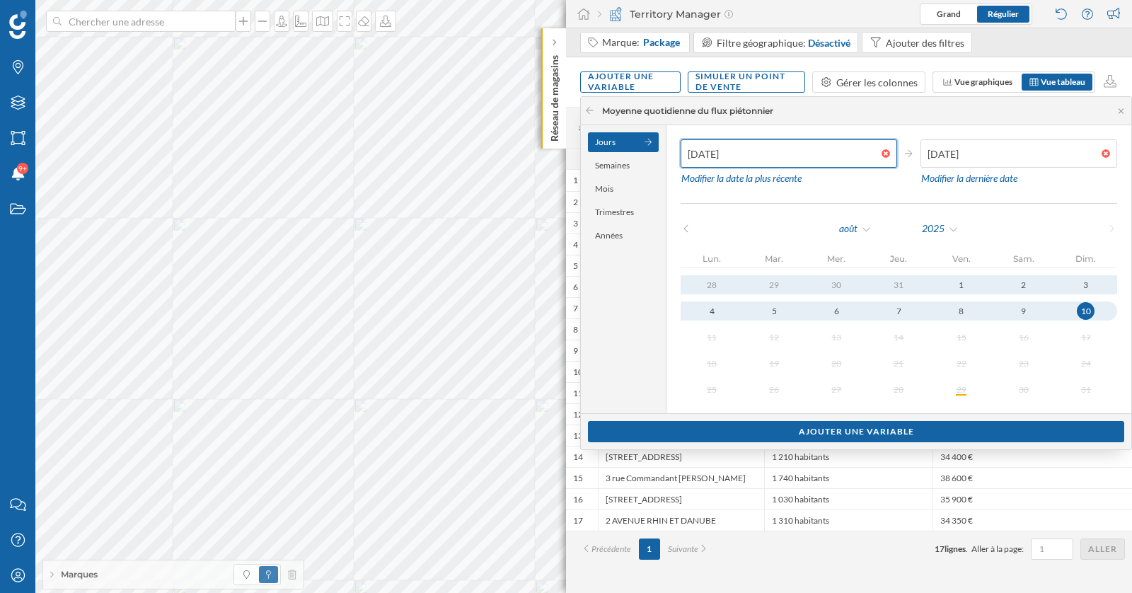
click at [762, 156] on input "[DATE]" at bounding box center [780, 153] width 201 height 28
type input "[DATE]"
click at [958, 281] on div "1" at bounding box center [960, 284] width 19 height 19
click at [1090, 305] on div "10" at bounding box center [1085, 311] width 18 height 18
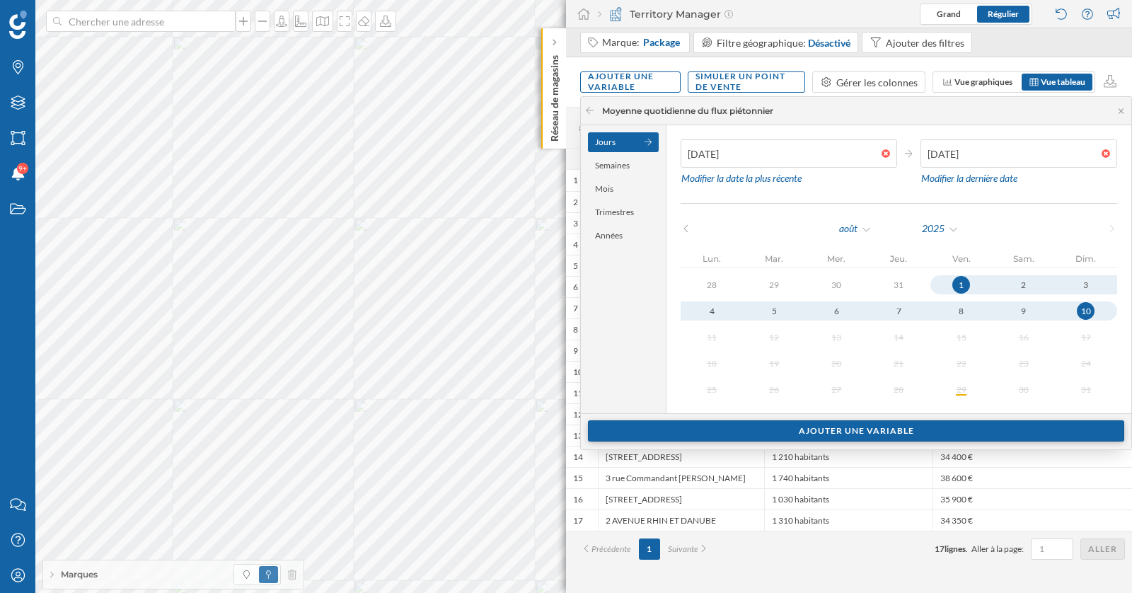
click at [969, 430] on div "Ajouter une variable" at bounding box center [856, 430] width 536 height 21
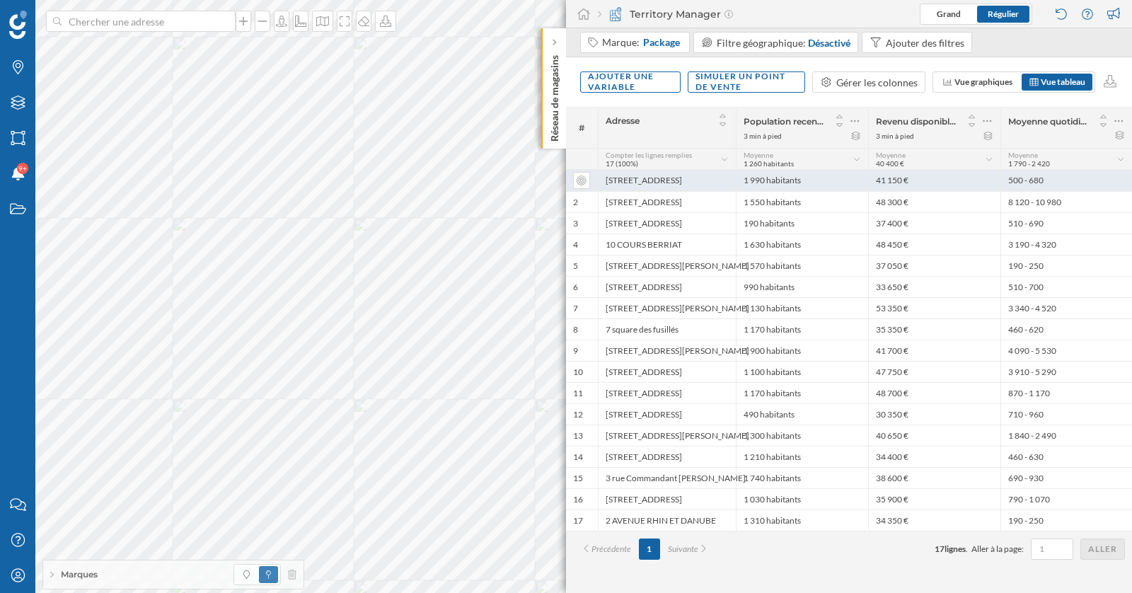
drag, startPoint x: 1057, startPoint y: 180, endPoint x: 1005, endPoint y: 178, distance: 52.4
click at [1005, 178] on div "500 - 680" at bounding box center [1066, 180] width 132 height 21
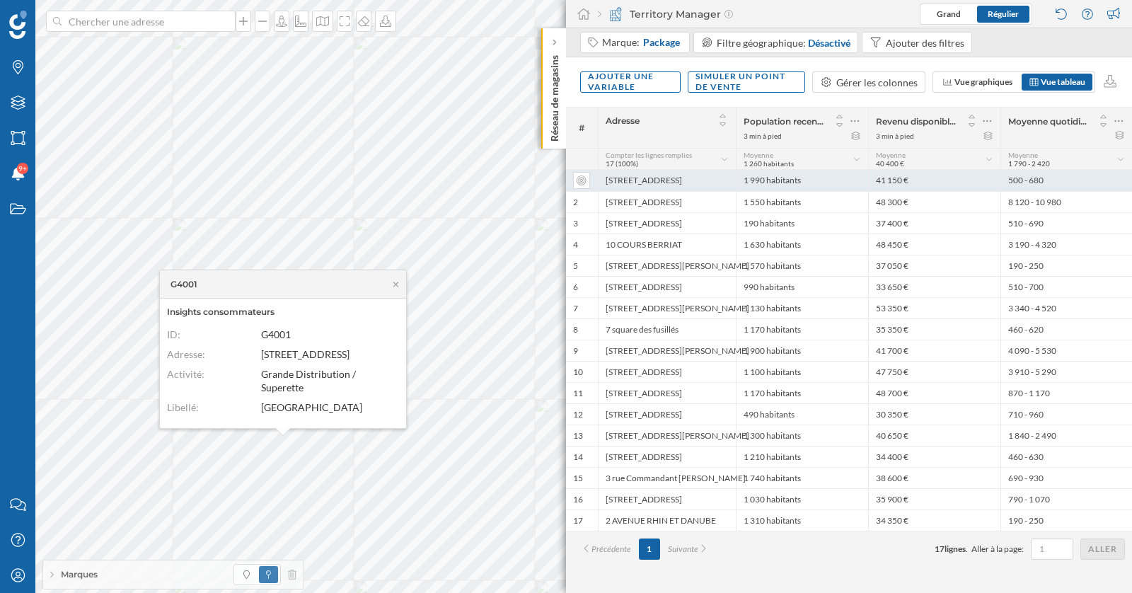
click at [1062, 180] on div "500 - 680" at bounding box center [1066, 180] width 132 height 21
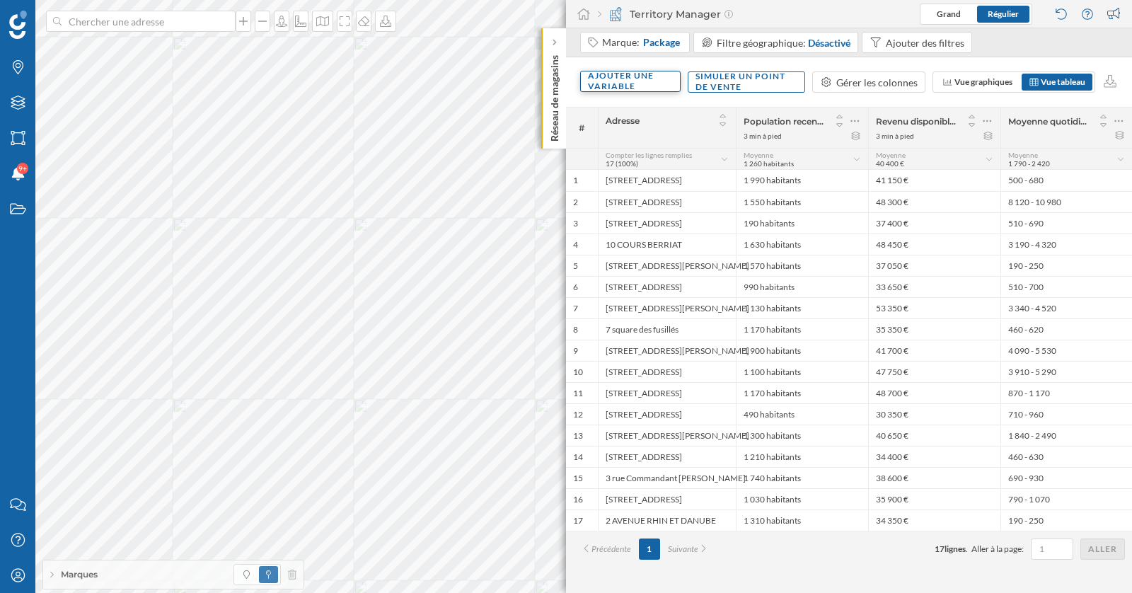
click at [620, 76] on div "Ajouter une variable" at bounding box center [630, 81] width 100 height 21
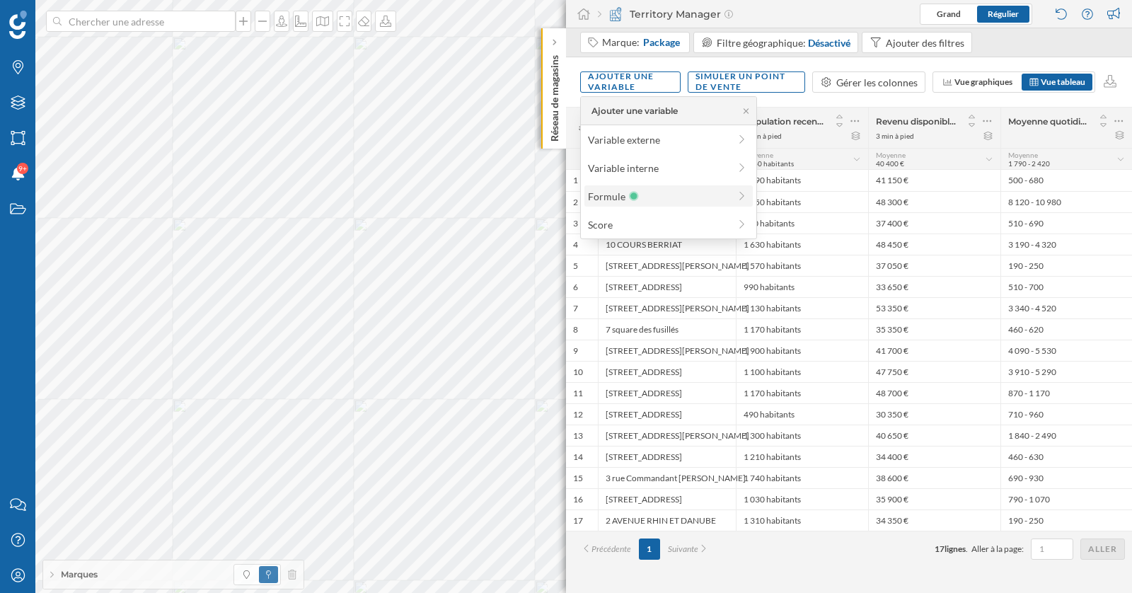
click at [629, 197] on icon at bounding box center [634, 196] width 10 height 10
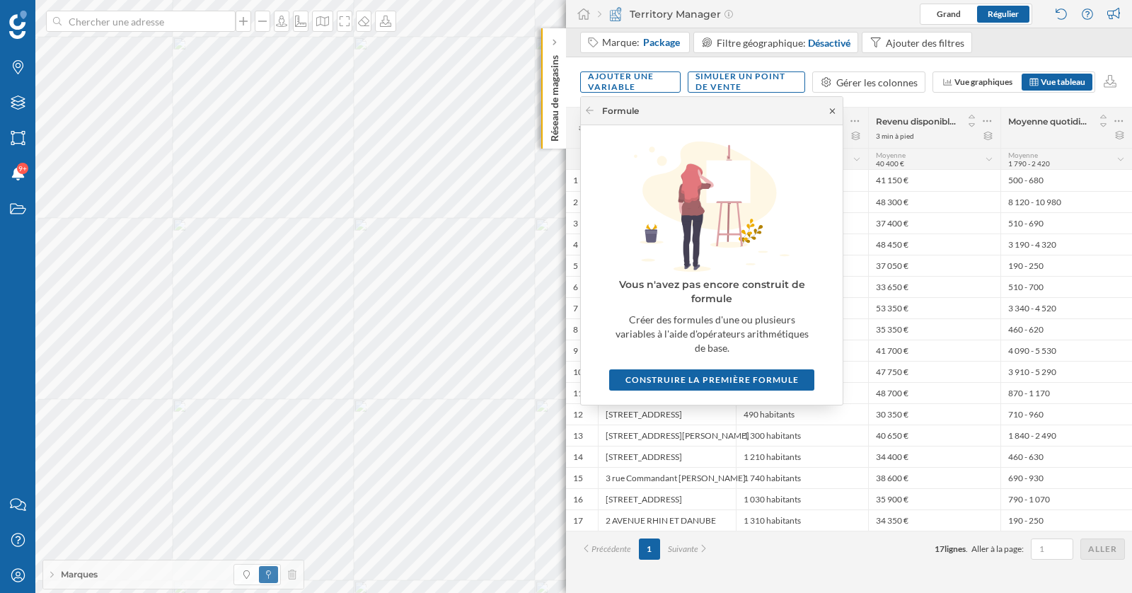
click at [832, 107] on icon at bounding box center [832, 111] width 11 height 8
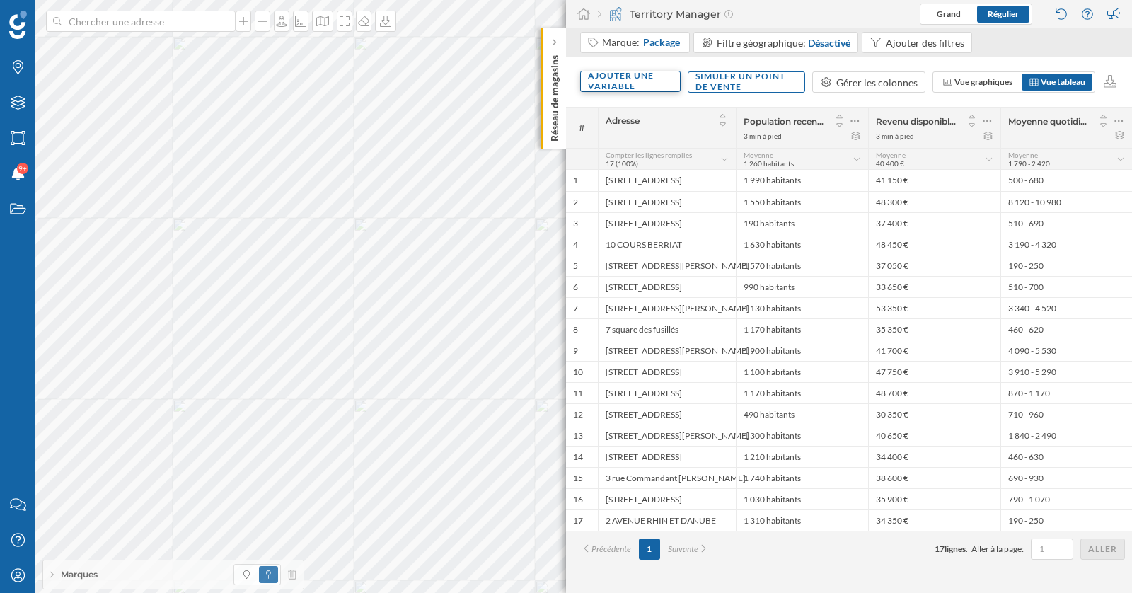
click at [627, 83] on div "Ajouter une variable" at bounding box center [630, 81] width 100 height 21
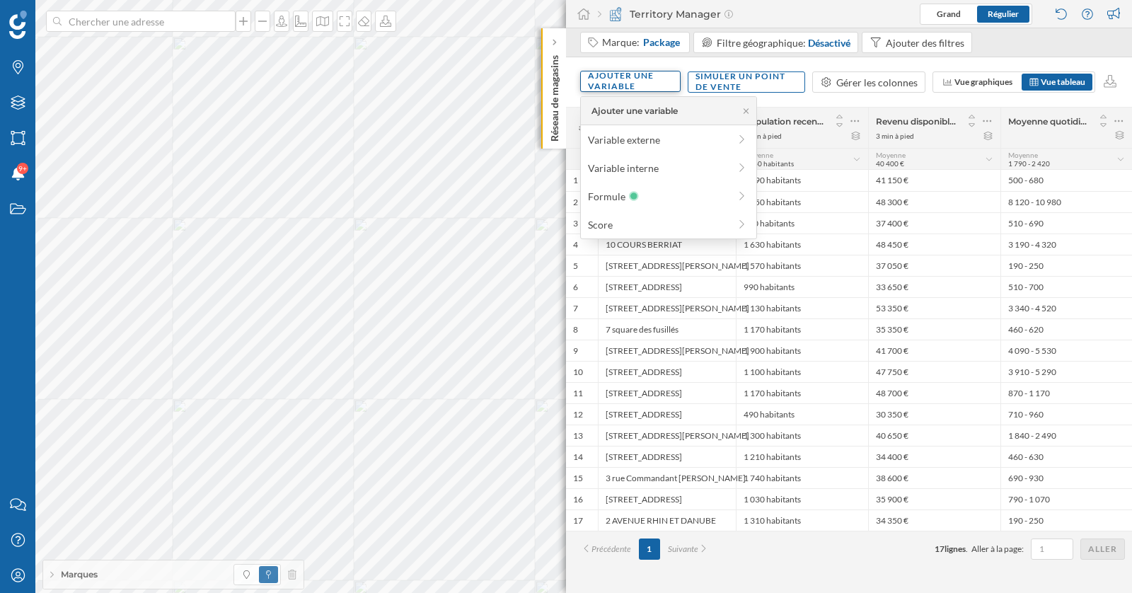
click at [627, 83] on div "Ajouter une variable" at bounding box center [630, 81] width 100 height 21
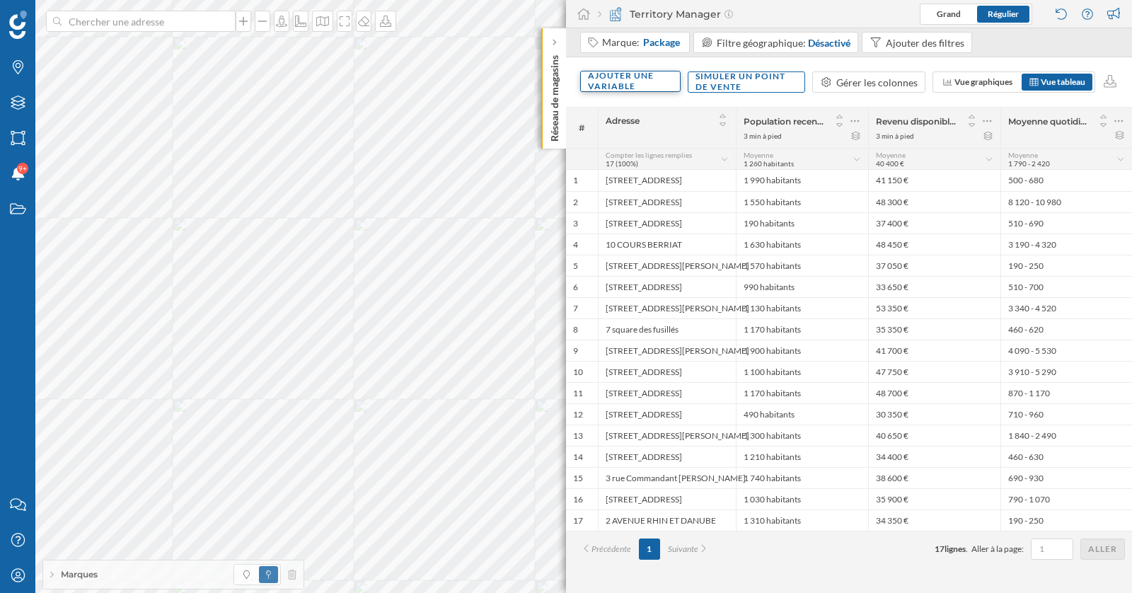
click at [627, 83] on div "Ajouter une variable" at bounding box center [630, 81] width 100 height 21
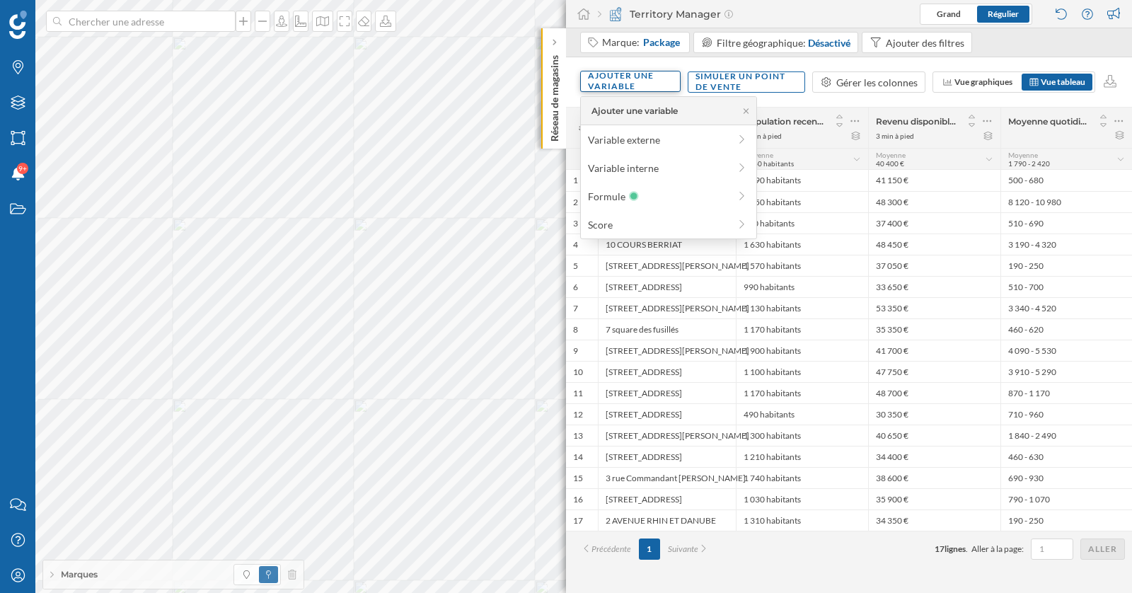
click at [627, 83] on div "Ajouter une variable" at bounding box center [630, 81] width 100 height 21
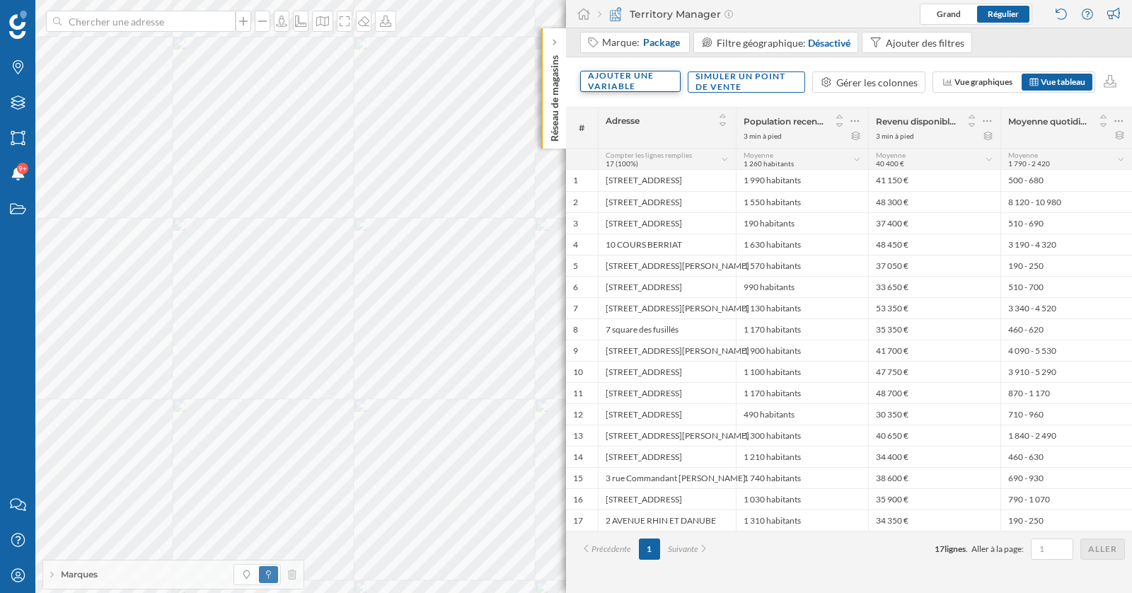
click at [627, 78] on div "Ajouter une variable" at bounding box center [630, 81] width 100 height 21
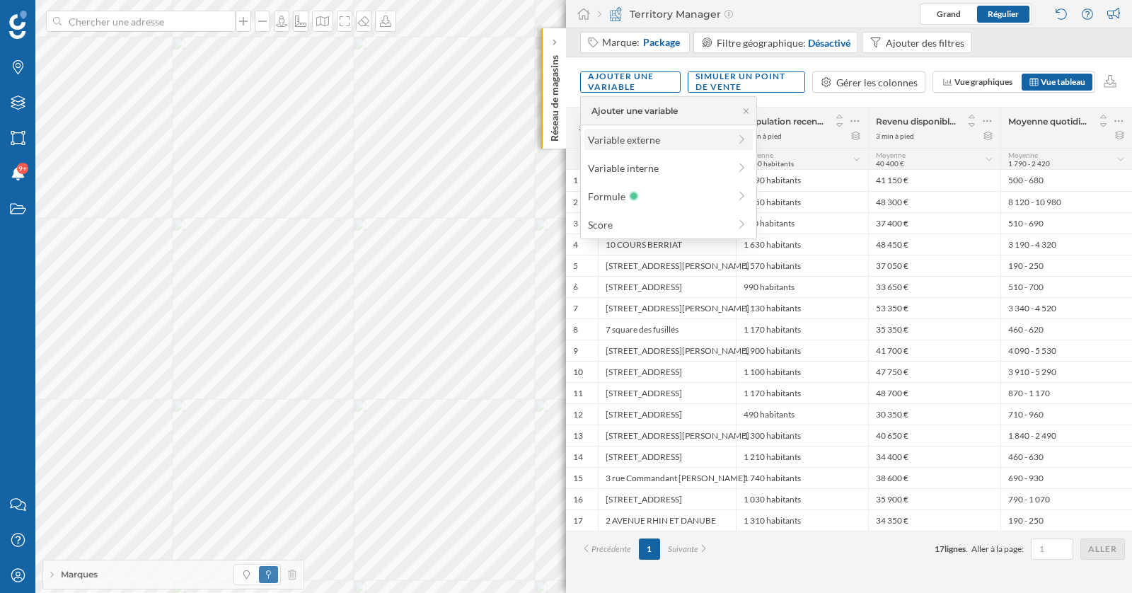
click at [726, 138] on div "Variable externe" at bounding box center [658, 139] width 141 height 15
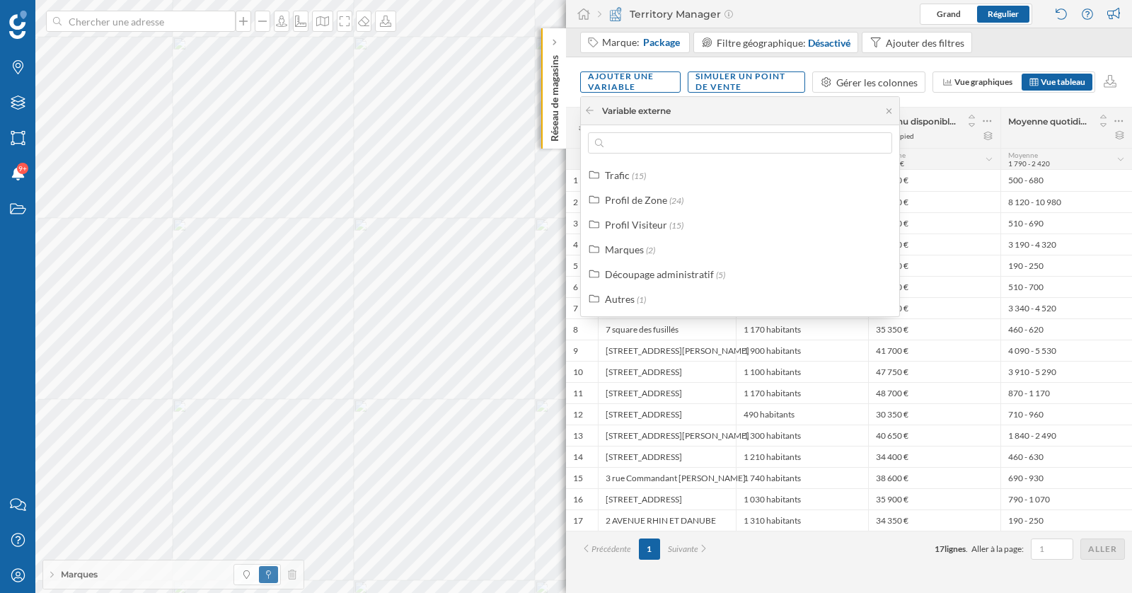
click at [1079, 56] on div "Marque: Package Filtre géographique: Désactivé Ajouter des filtres" at bounding box center [849, 42] width 566 height 29
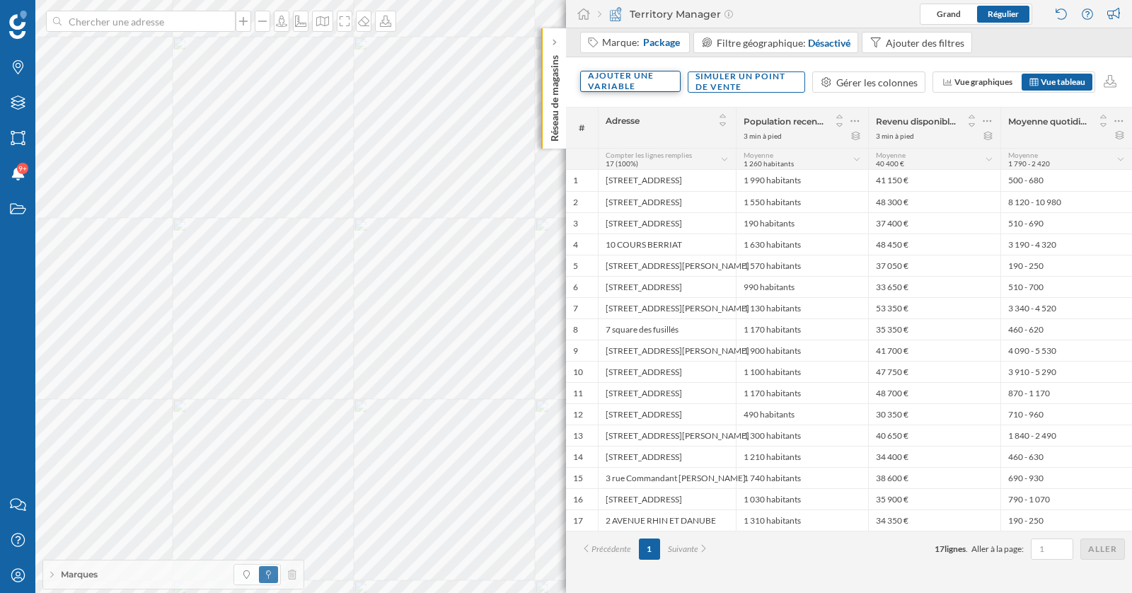
click at [620, 67] on div "Ajouter une variable" at bounding box center [630, 82] width 99 height 32
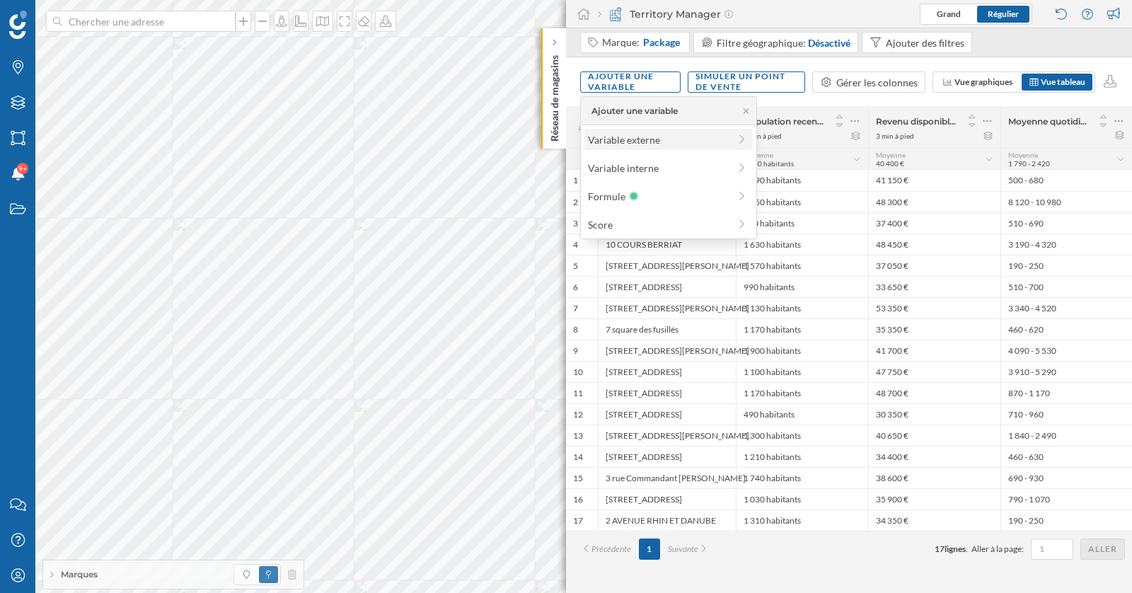
click at [641, 146] on div "Variable externe" at bounding box center [668, 139] width 168 height 21
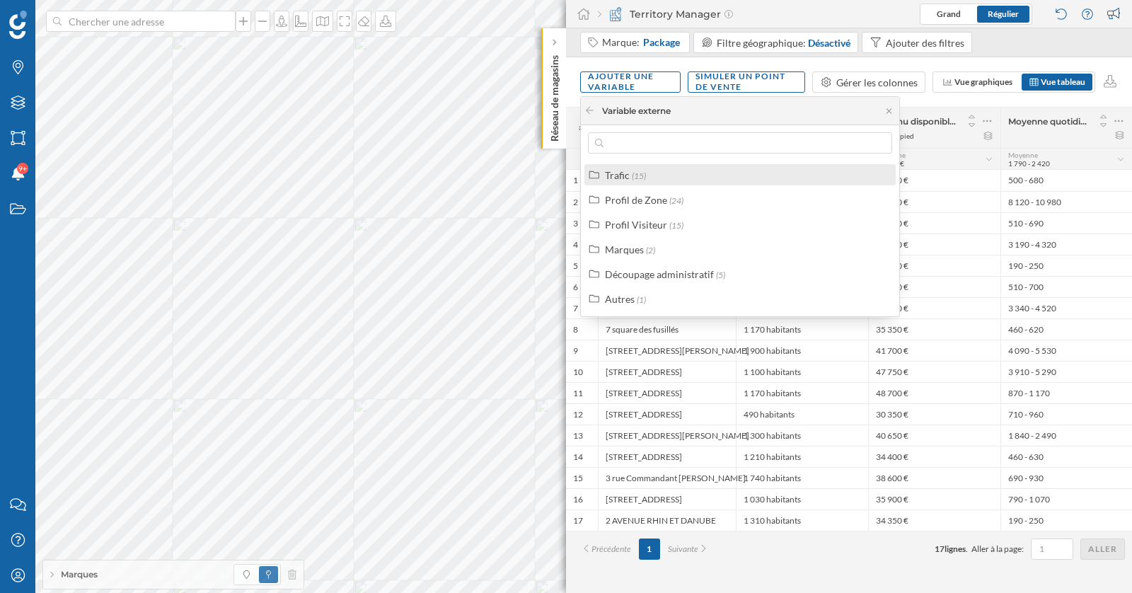
click at [632, 173] on span "(15)" at bounding box center [639, 175] width 14 height 11
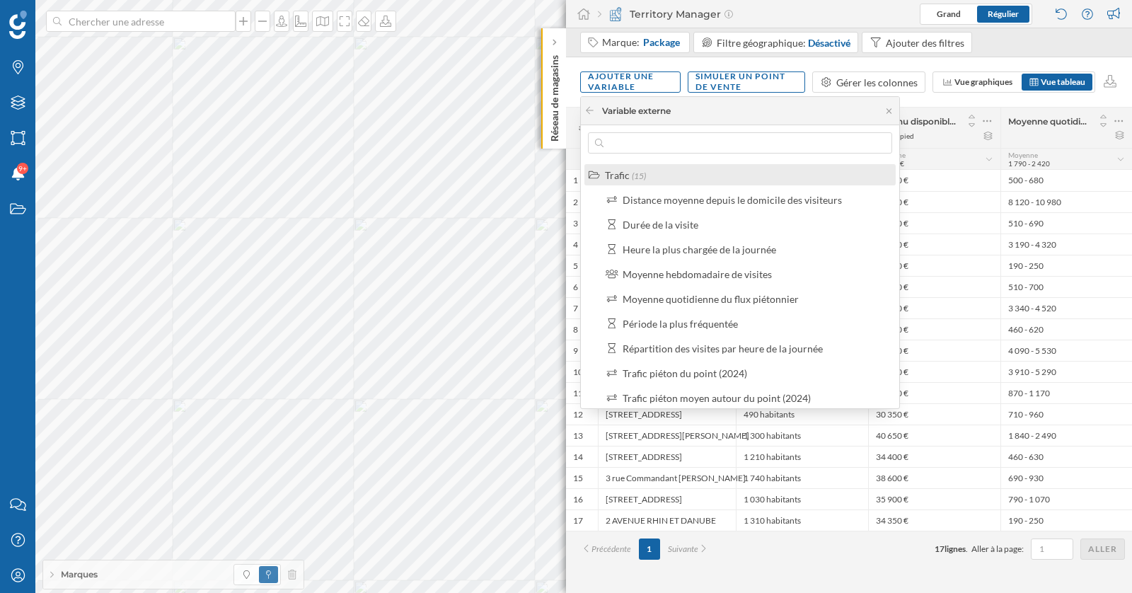
click at [632, 173] on span "(15)" at bounding box center [639, 175] width 14 height 11
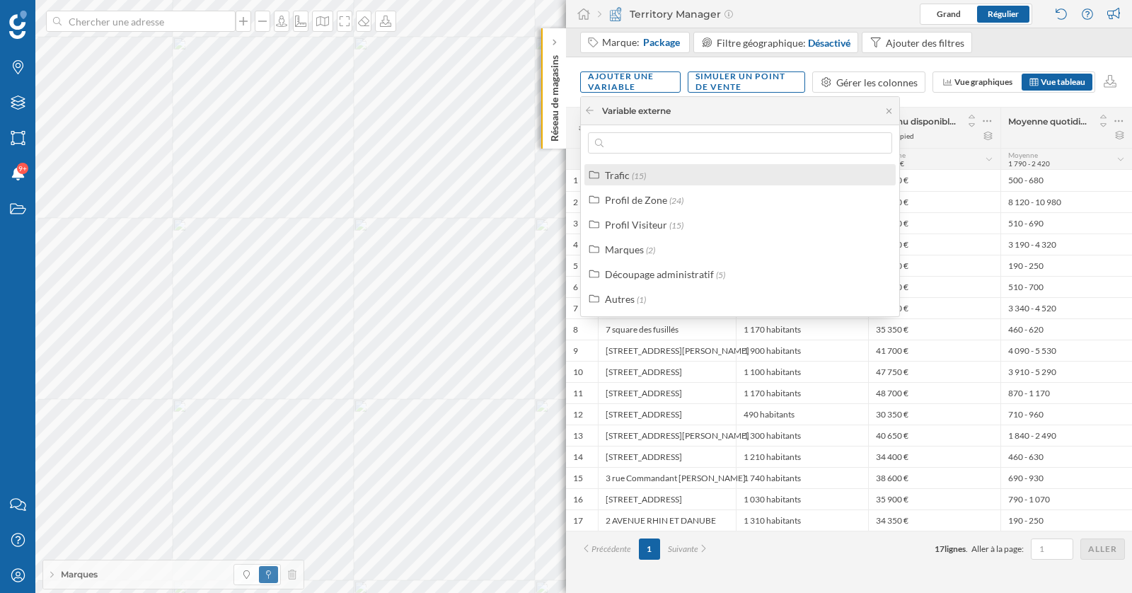
click at [615, 177] on div "Trafic" at bounding box center [617, 175] width 25 height 12
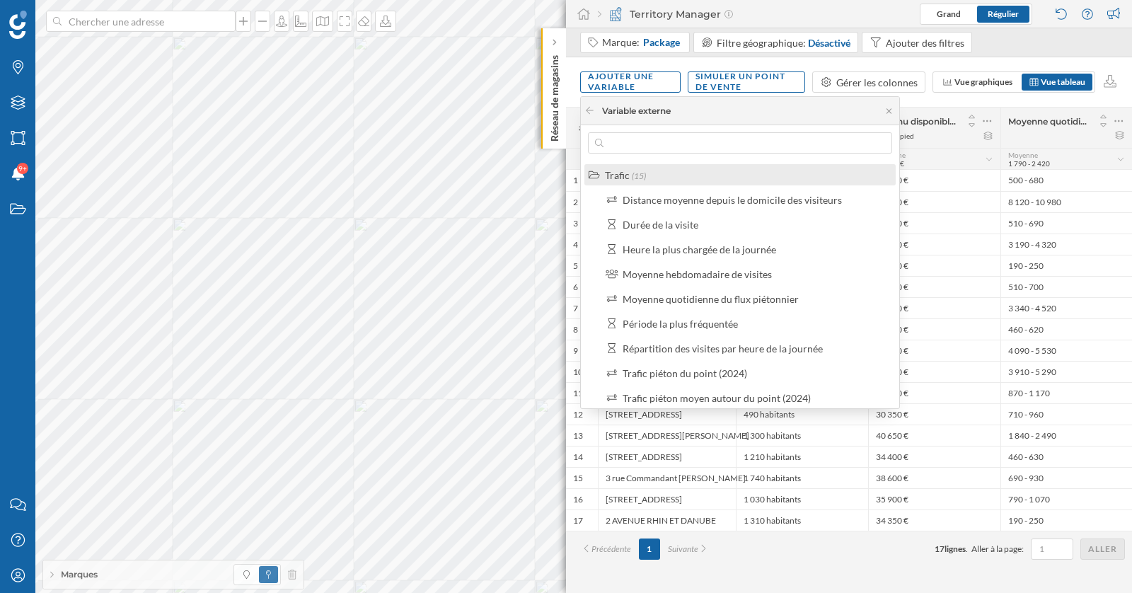
click at [628, 169] on div "Trafic" at bounding box center [617, 175] width 25 height 12
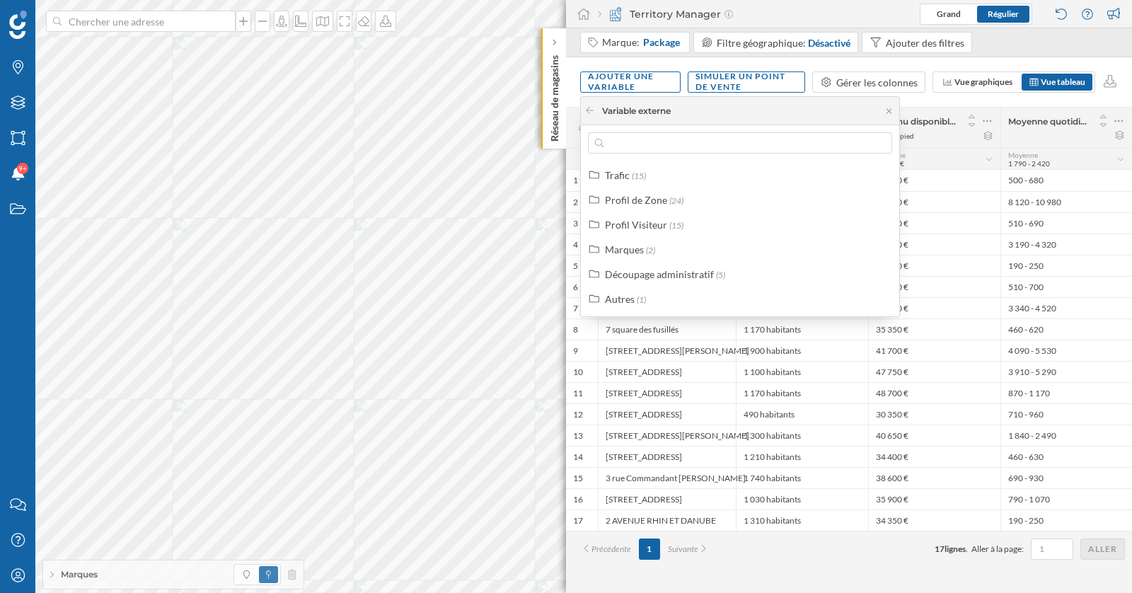
click at [731, 110] on div "Variable externe" at bounding box center [740, 111] width 318 height 28
click at [844, 54] on div "Marque: Package Filtre géographique: Désactivé Ajouter des filtres" at bounding box center [778, 44] width 397 height 25
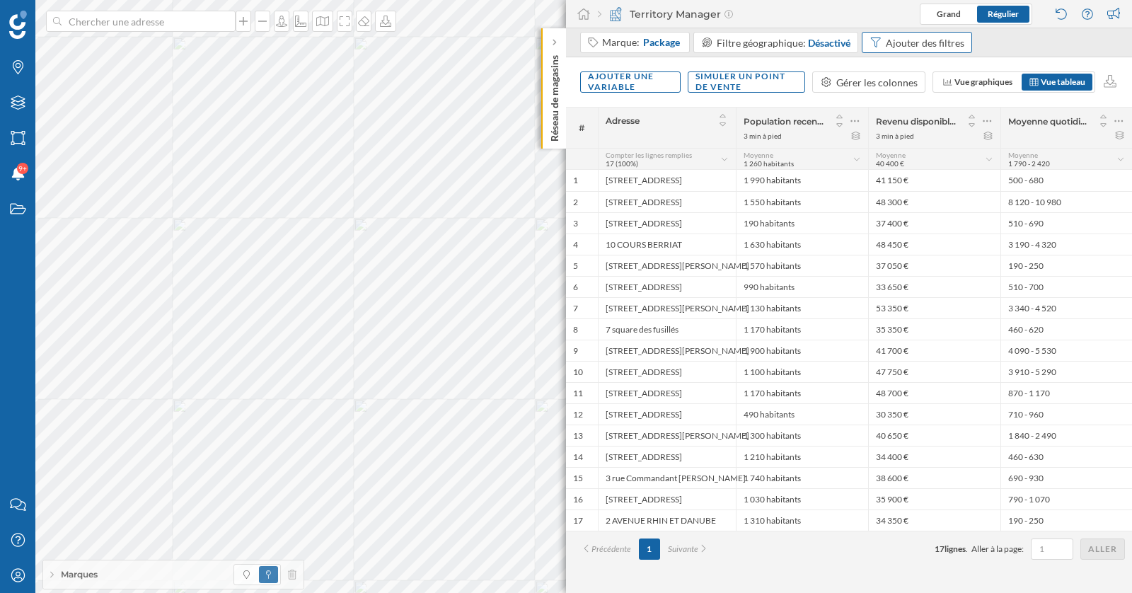
click at [921, 44] on div "Ajouter des filtres" at bounding box center [924, 42] width 78 height 15
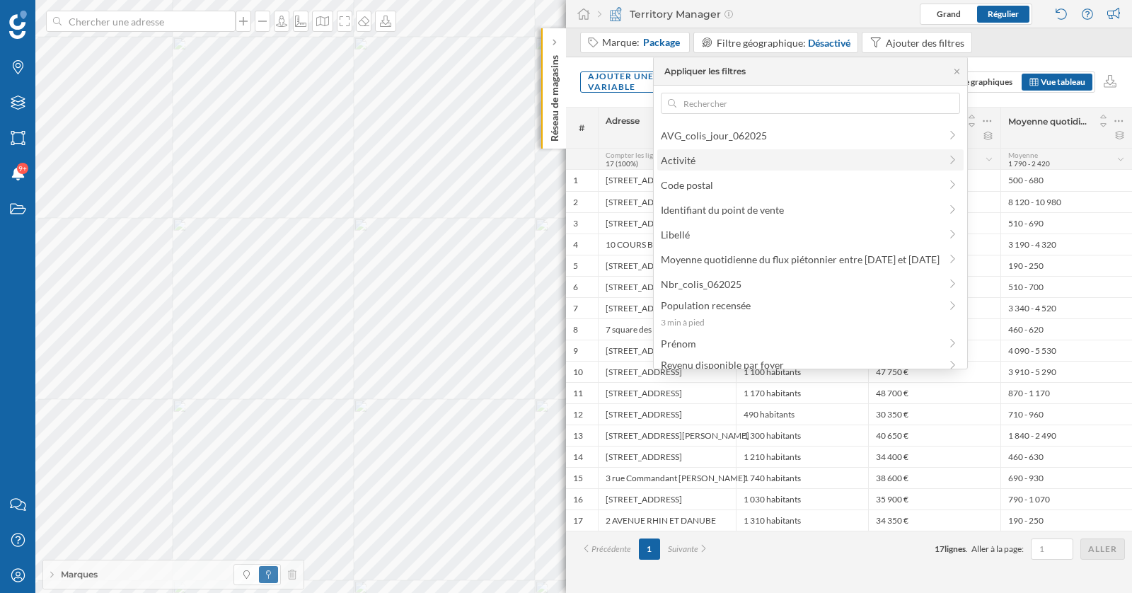
click at [887, 165] on span "Activité" at bounding box center [800, 160] width 279 height 15
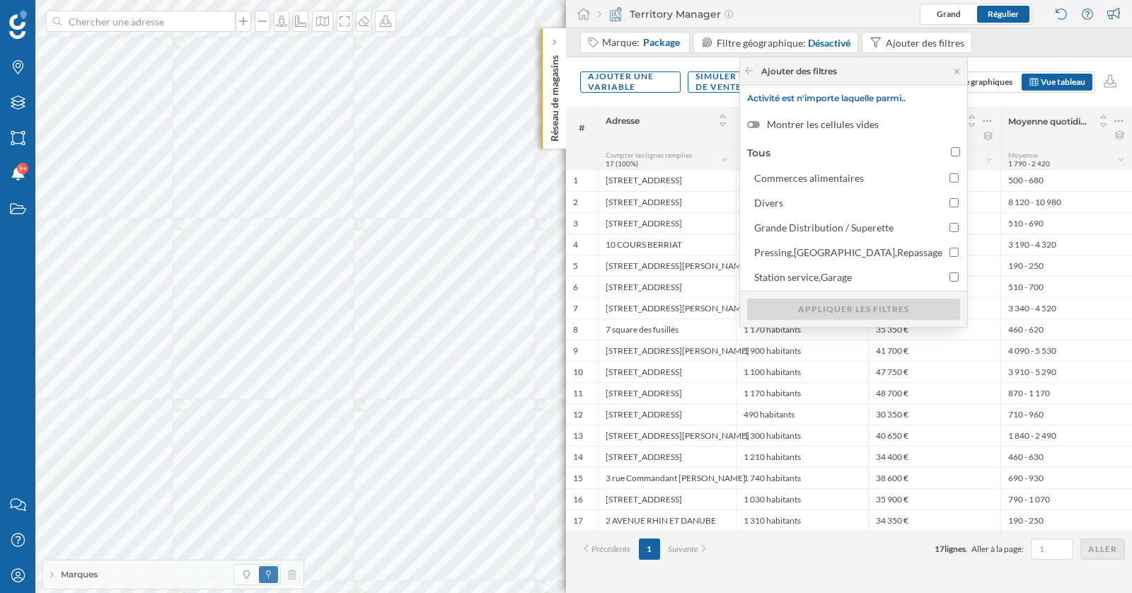
click at [1049, 143] on div "Moyenne quotidienne du flux piétonnier entre [DATE] et [DATE]" at bounding box center [1066, 127] width 132 height 40
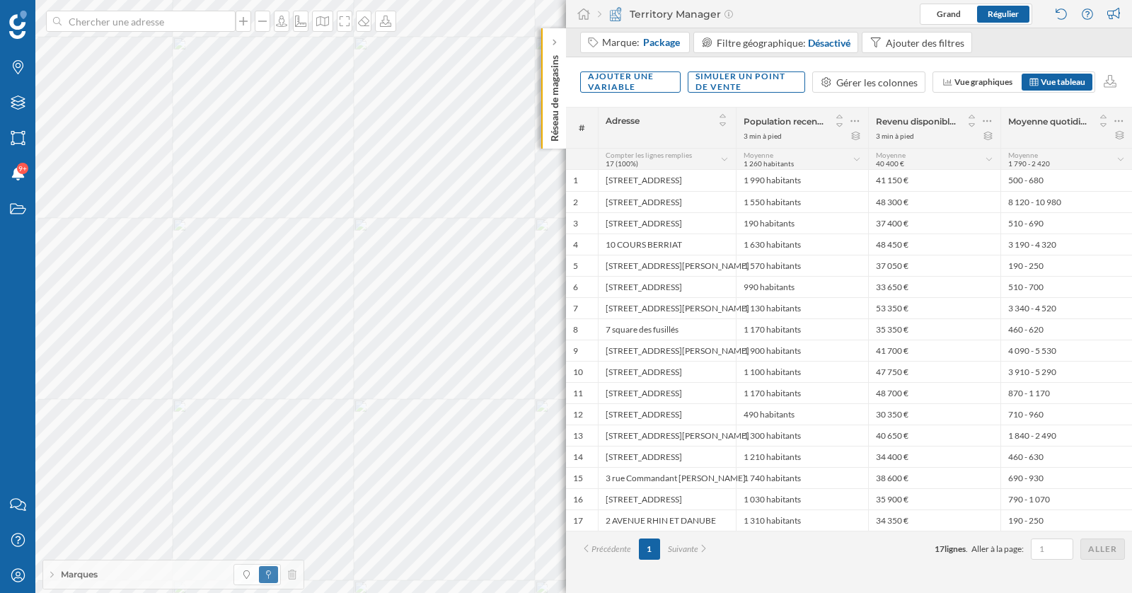
click at [925, 31] on div "Marque: Package Filtre géographique: Désactivé Ajouter des filtres" at bounding box center [849, 42] width 566 height 29
click at [924, 36] on div "Ajouter des filtres" at bounding box center [924, 42] width 78 height 15
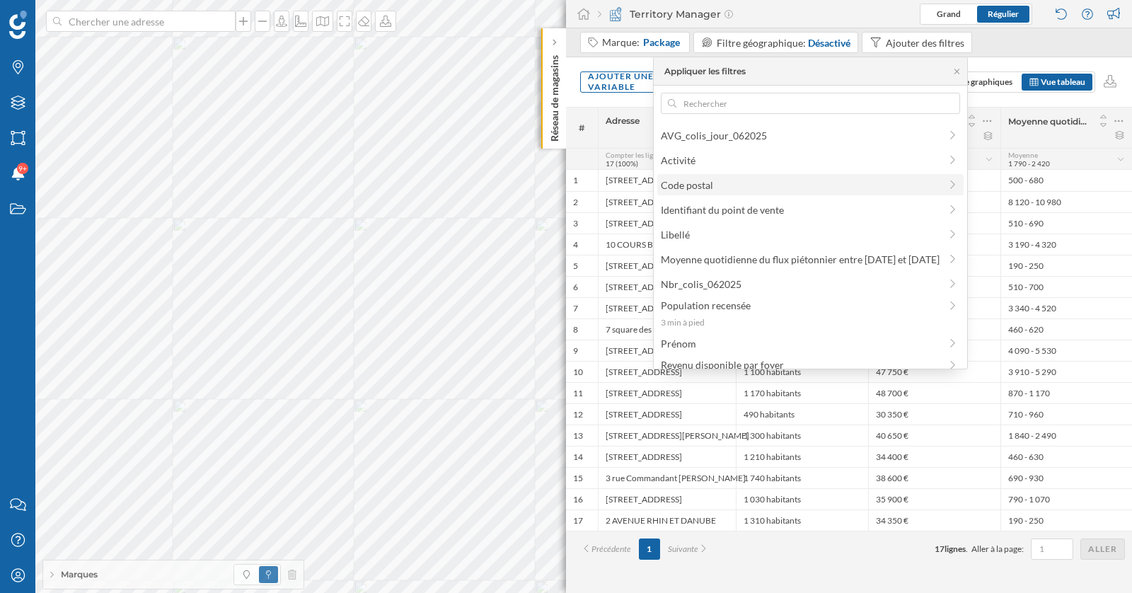
click at [952, 192] on div "Code postal" at bounding box center [810, 184] width 307 height 21
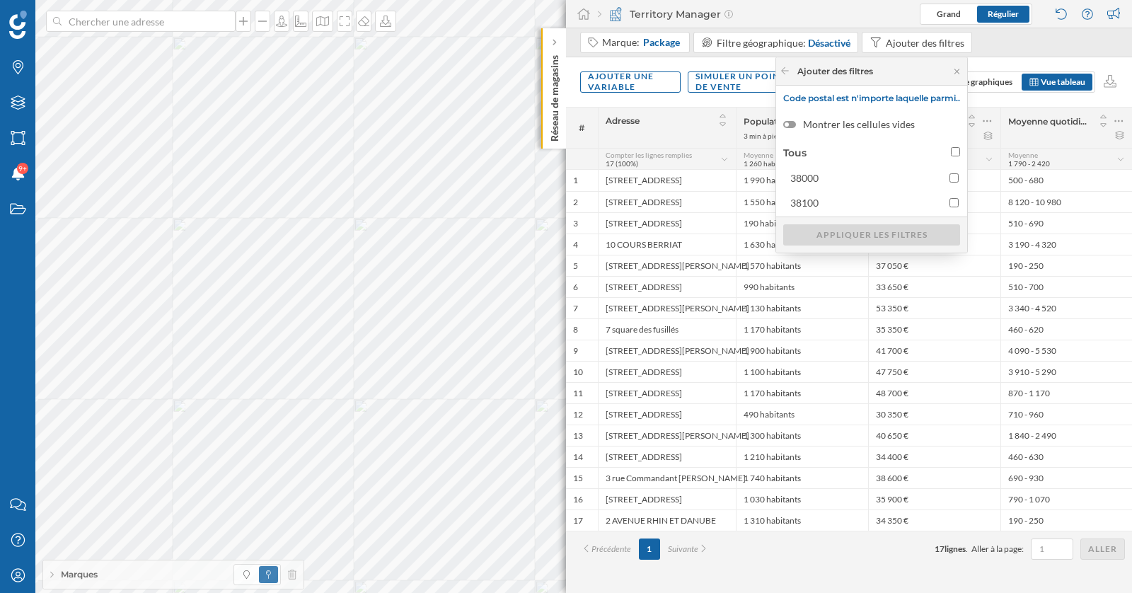
click at [1018, 95] on div "Ajouter une variable Simuler un point de vente Gérer les colonnes Vue graphique…" at bounding box center [849, 82] width 566 height 50
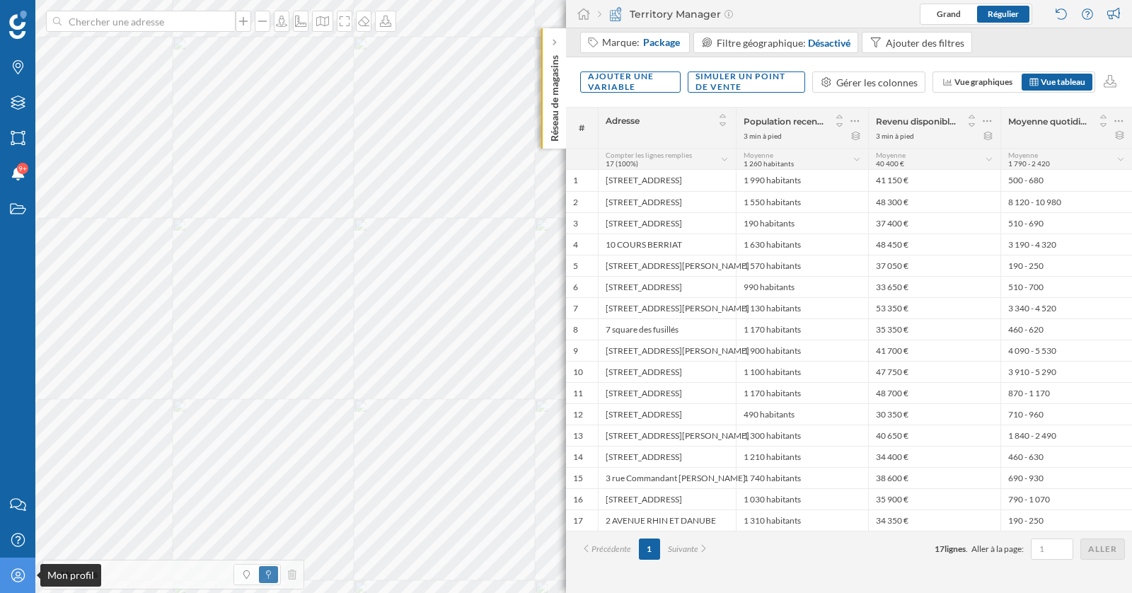
click at [11, 588] on div "Mon profil" at bounding box center [17, 574] width 35 height 35
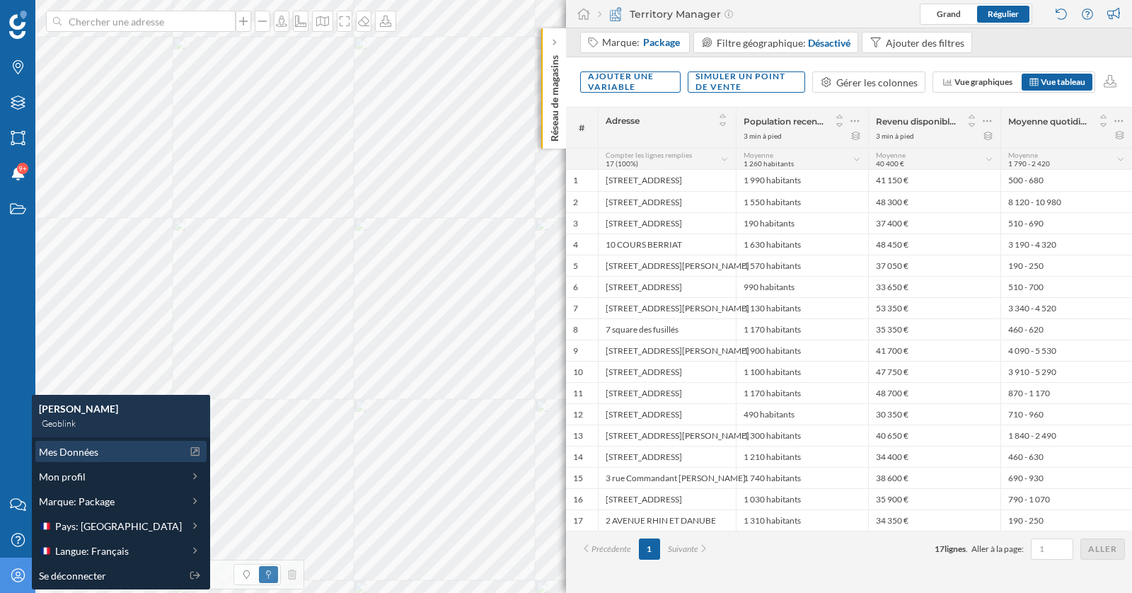
click at [76, 456] on span "Mes Données" at bounding box center [68, 451] width 59 height 15
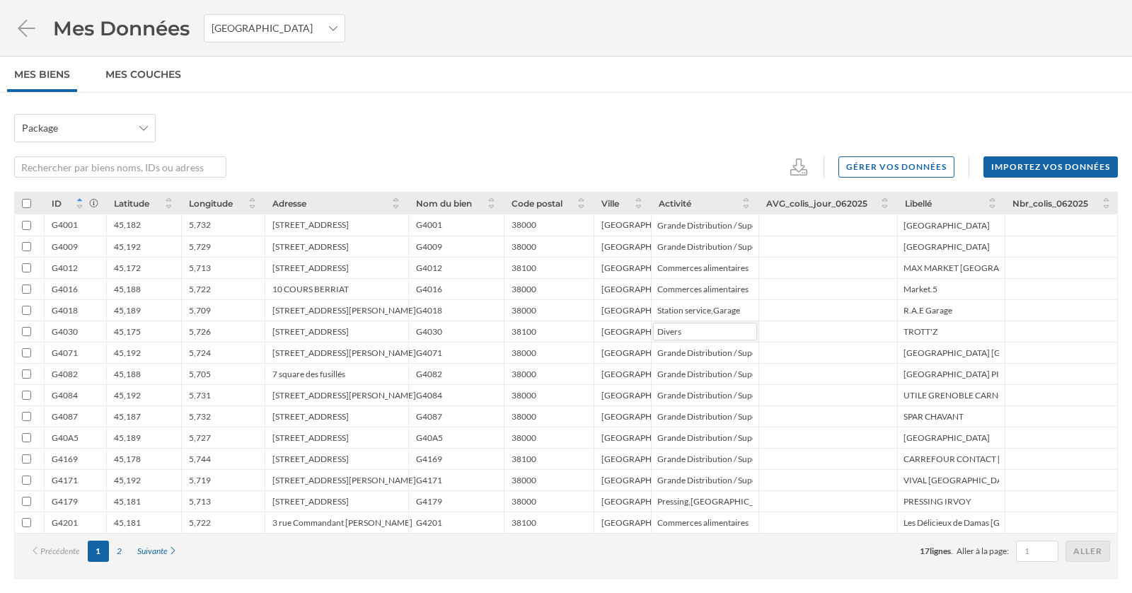
click at [699, 334] on input "Divers" at bounding box center [705, 331] width 104 height 18
click at [611, 136] on div "Package" at bounding box center [565, 128] width 1103 height 28
click at [21, 33] on icon at bounding box center [26, 28] width 25 height 20
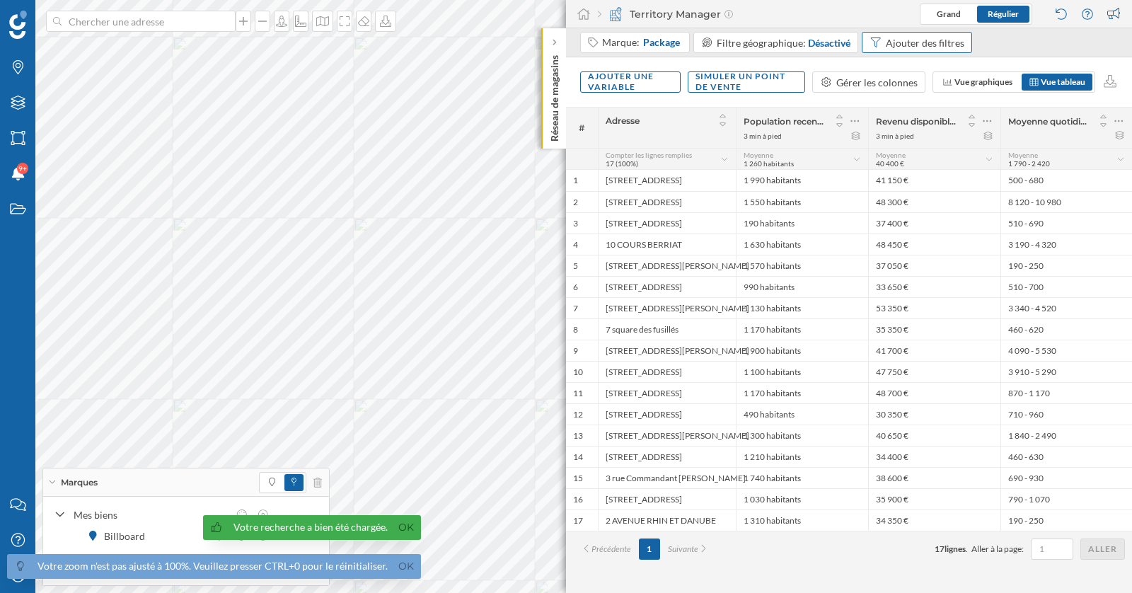
click at [917, 45] on div "Ajouter des filtres" at bounding box center [924, 42] width 78 height 15
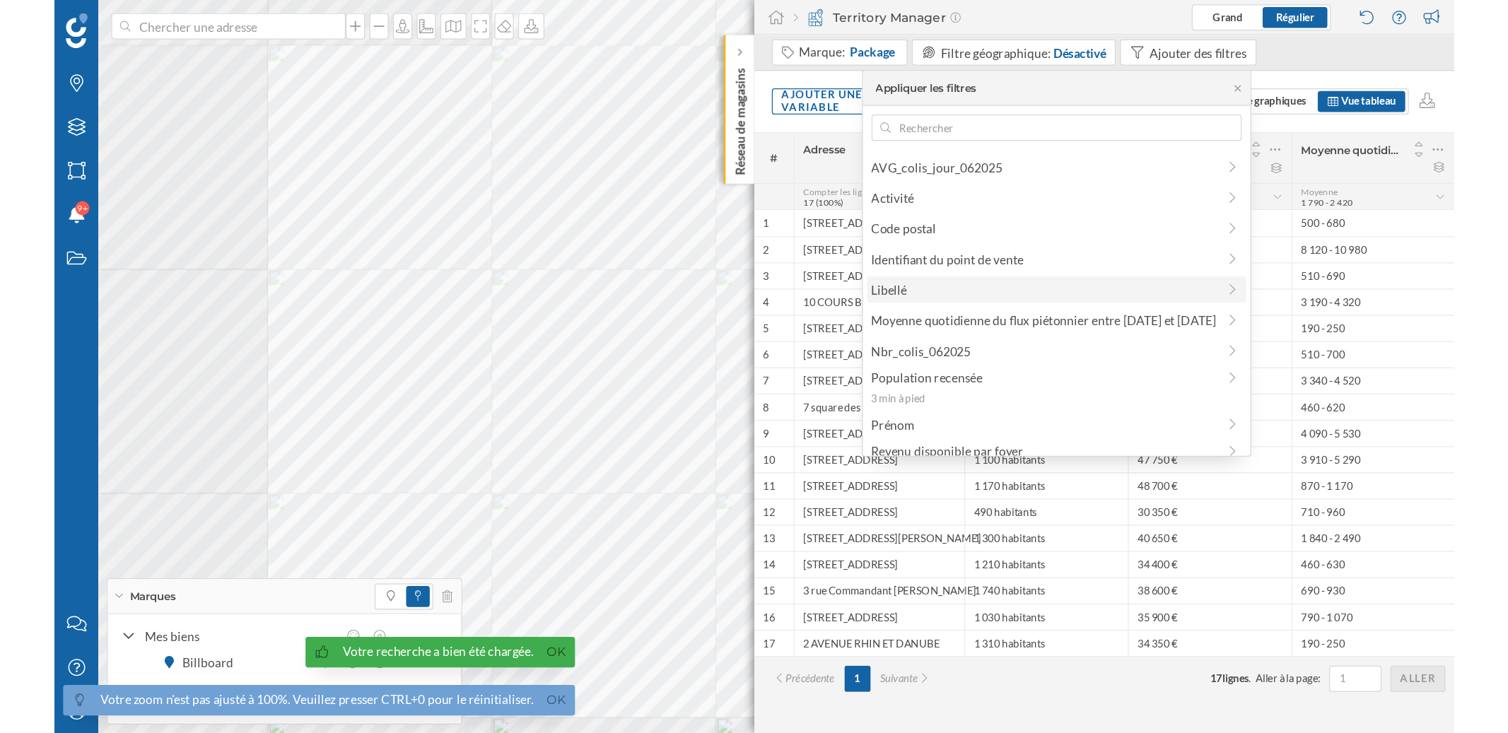
scroll to position [11, 0]
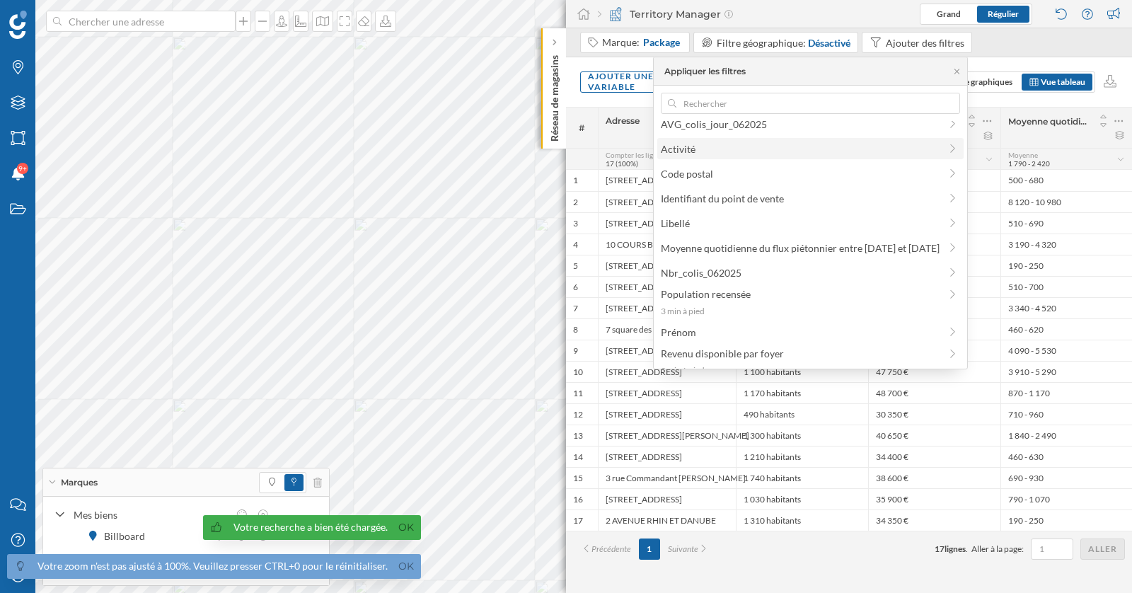
click at [855, 151] on span "Activité" at bounding box center [800, 148] width 279 height 15
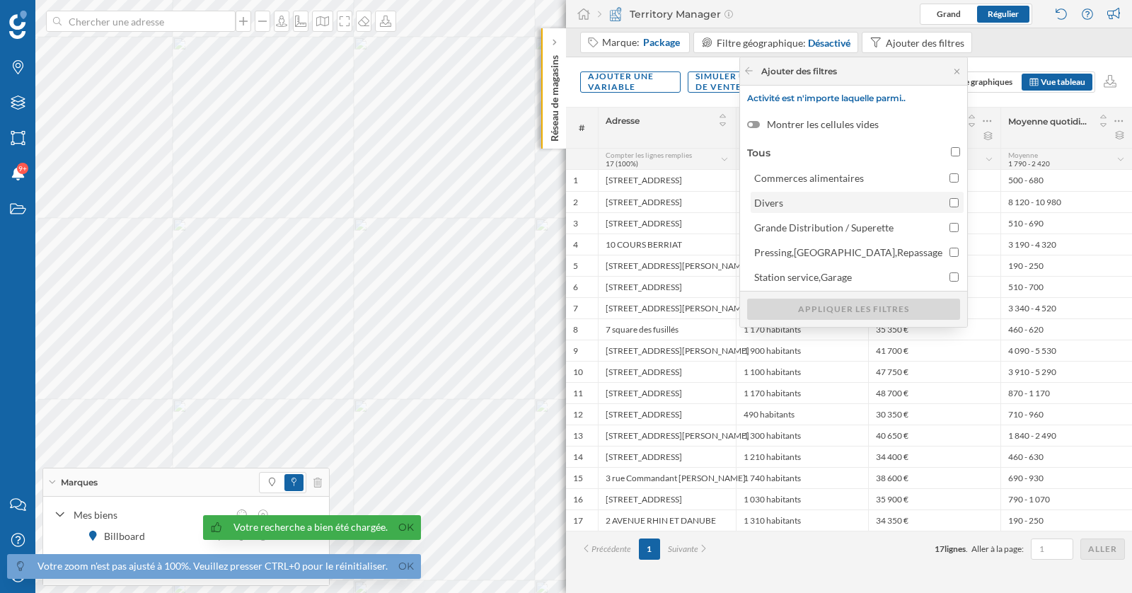
click at [950, 204] on input "Divers" at bounding box center [953, 202] width 9 height 9
checkbox input "true"
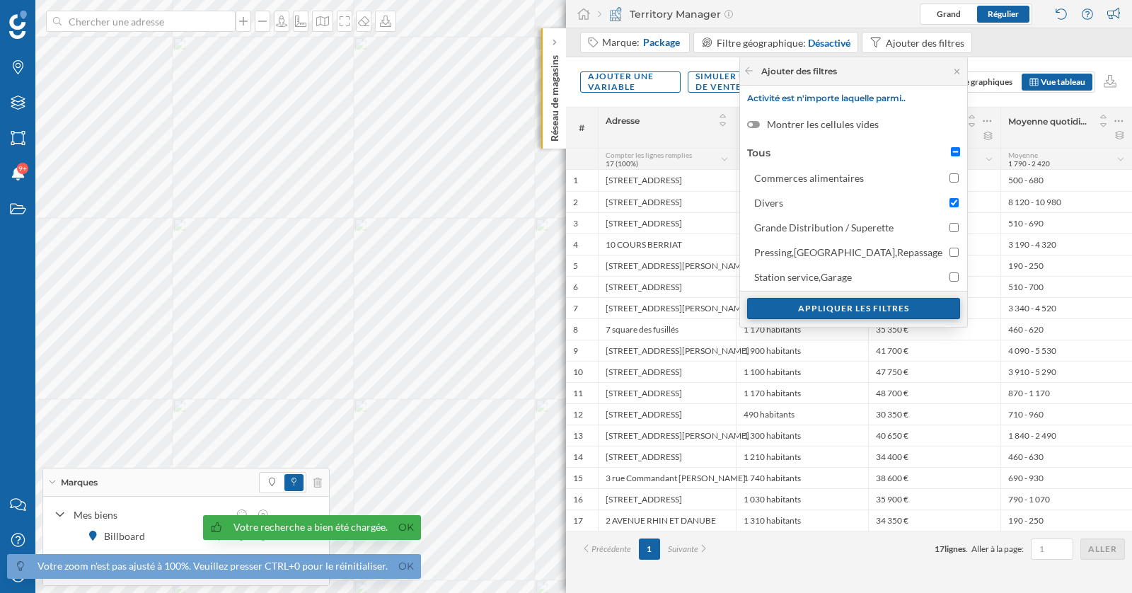
click at [915, 310] on div "Appliquer les filtres" at bounding box center [853, 308] width 213 height 21
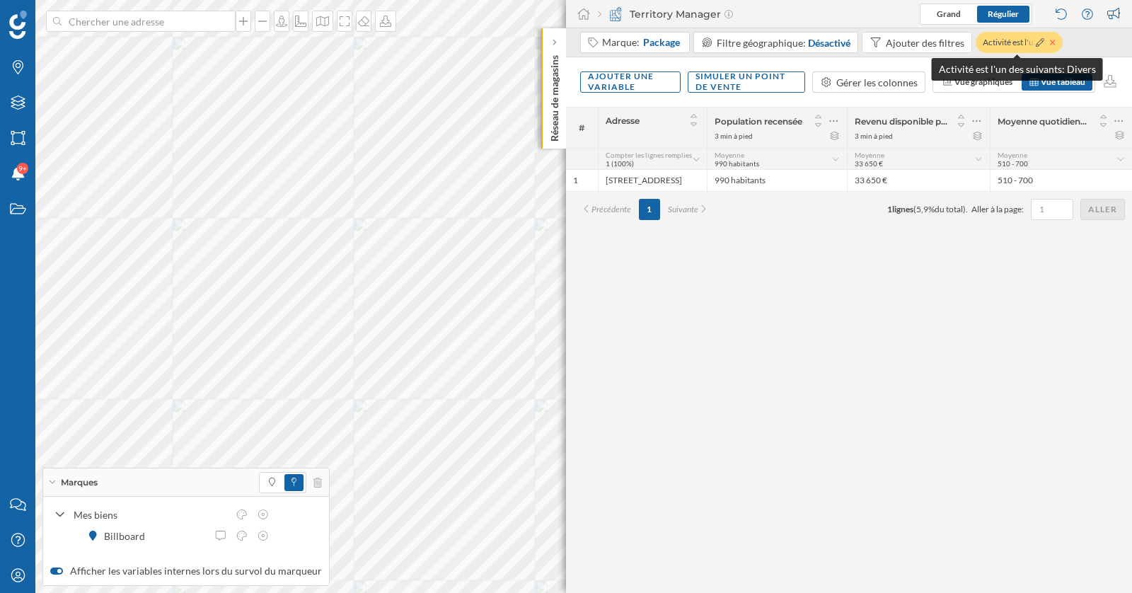
click at [1049, 43] on icon at bounding box center [1052, 42] width 6 height 8
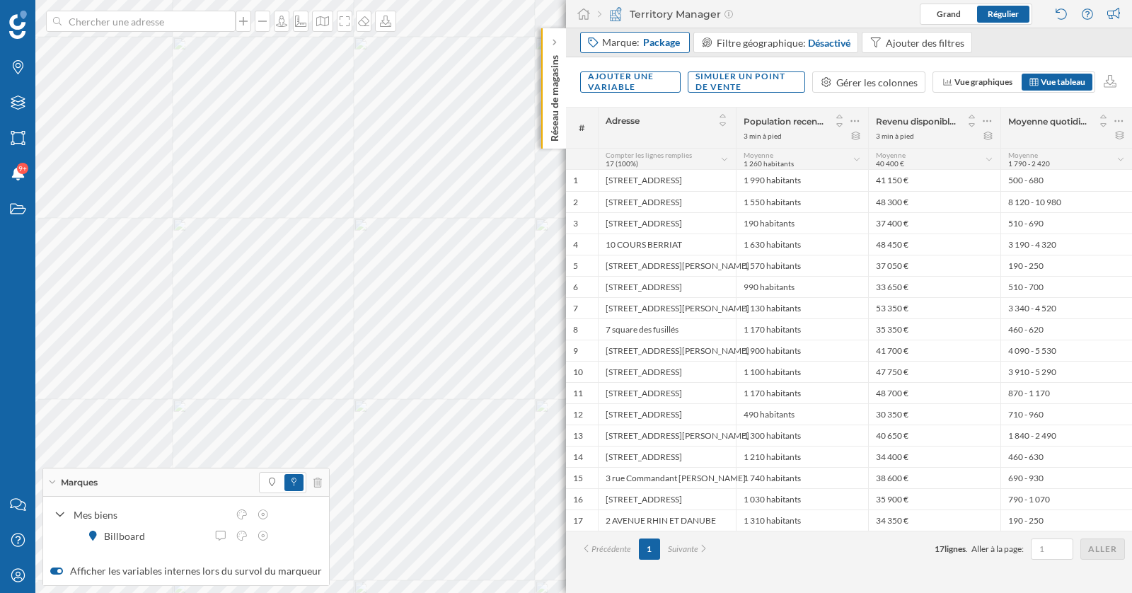
click at [636, 47] on div "Marque: Package" at bounding box center [642, 42] width 80 height 14
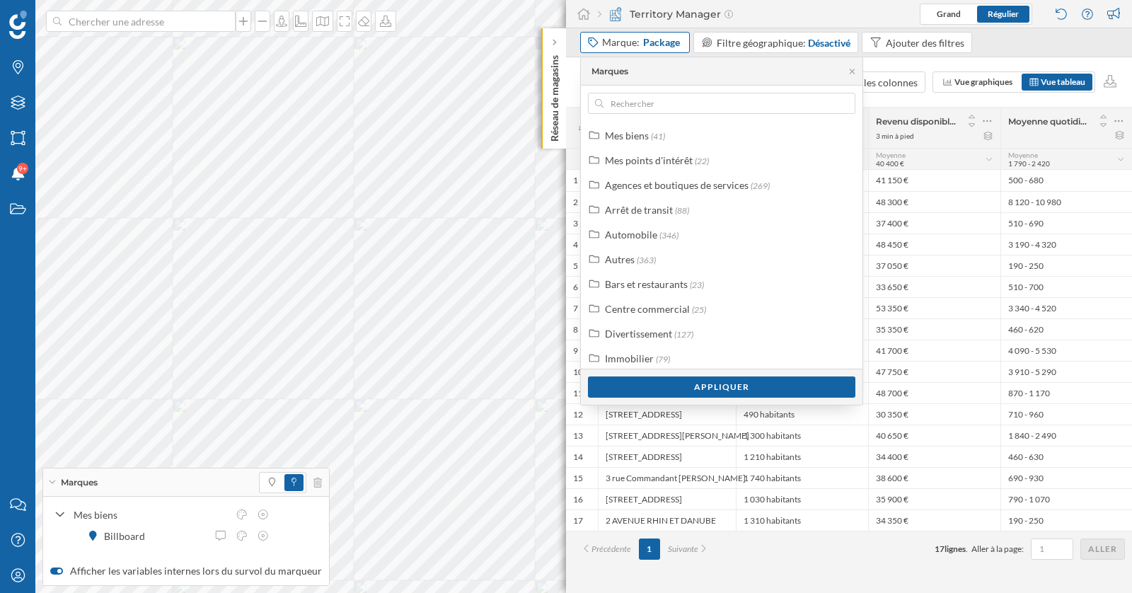
click at [652, 38] on span "Package" at bounding box center [661, 42] width 37 height 14
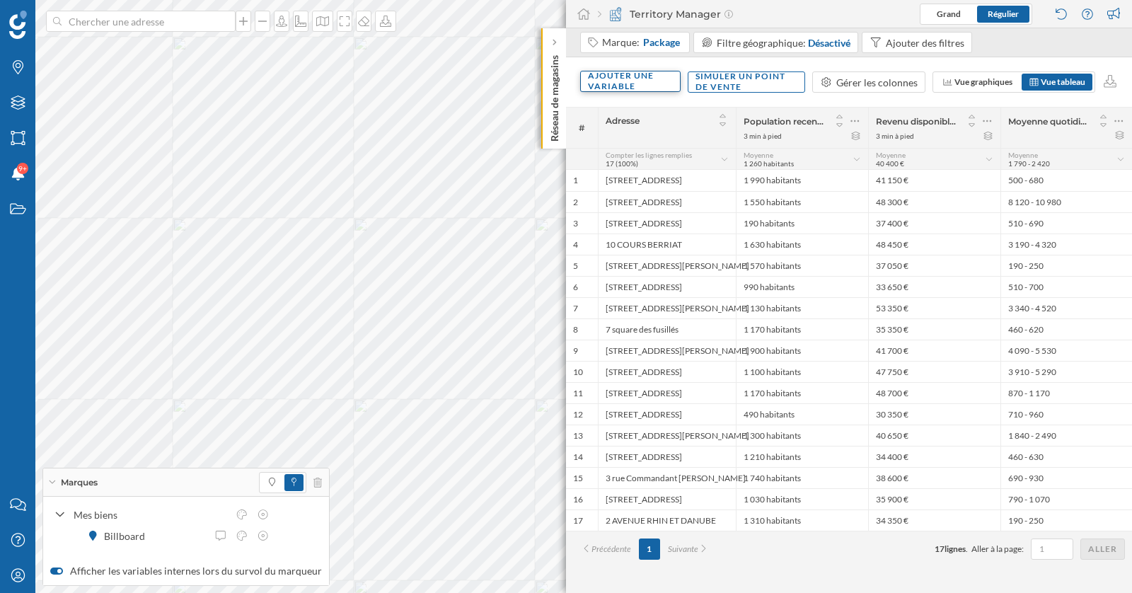
click at [629, 81] on div "Ajouter une variable" at bounding box center [630, 81] width 100 height 21
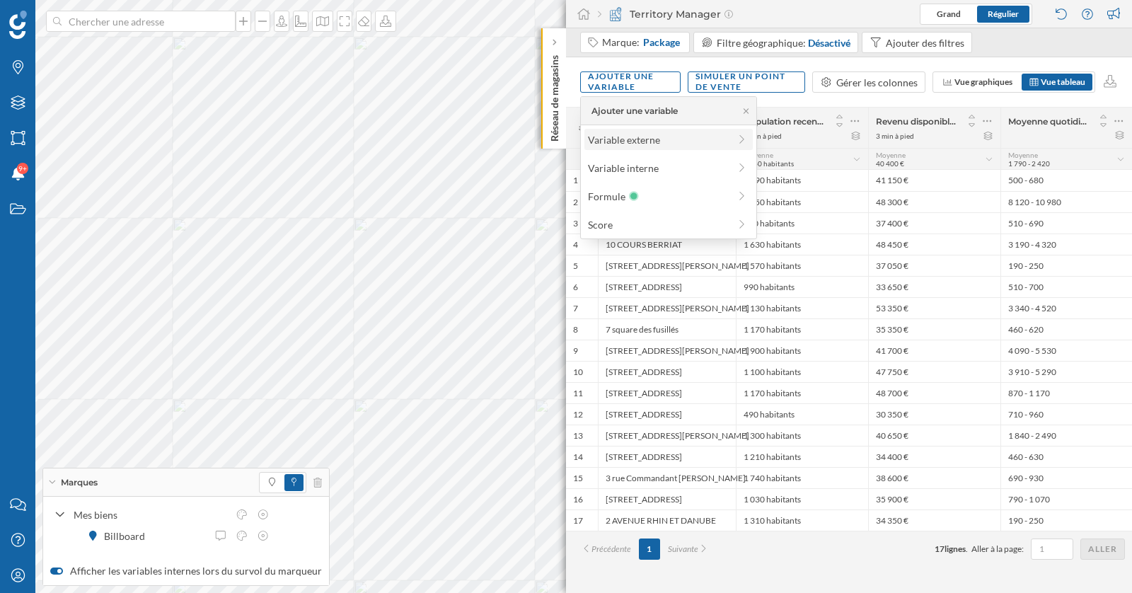
click at [644, 139] on div "Variable externe" at bounding box center [658, 139] width 141 height 15
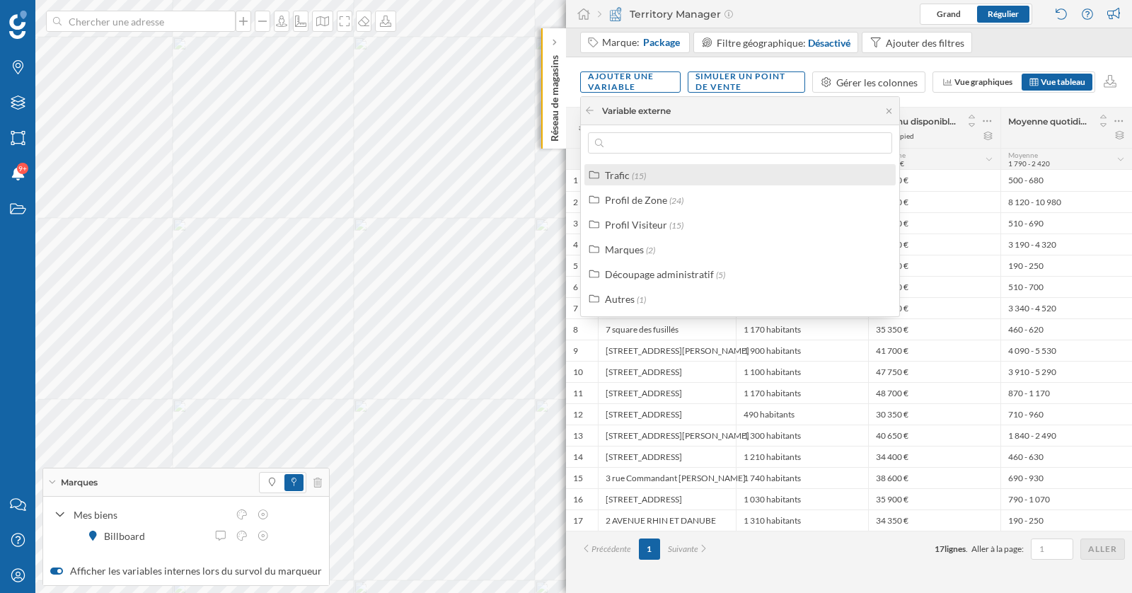
click at [668, 175] on div "Trafic (15)" at bounding box center [746, 175] width 282 height 15
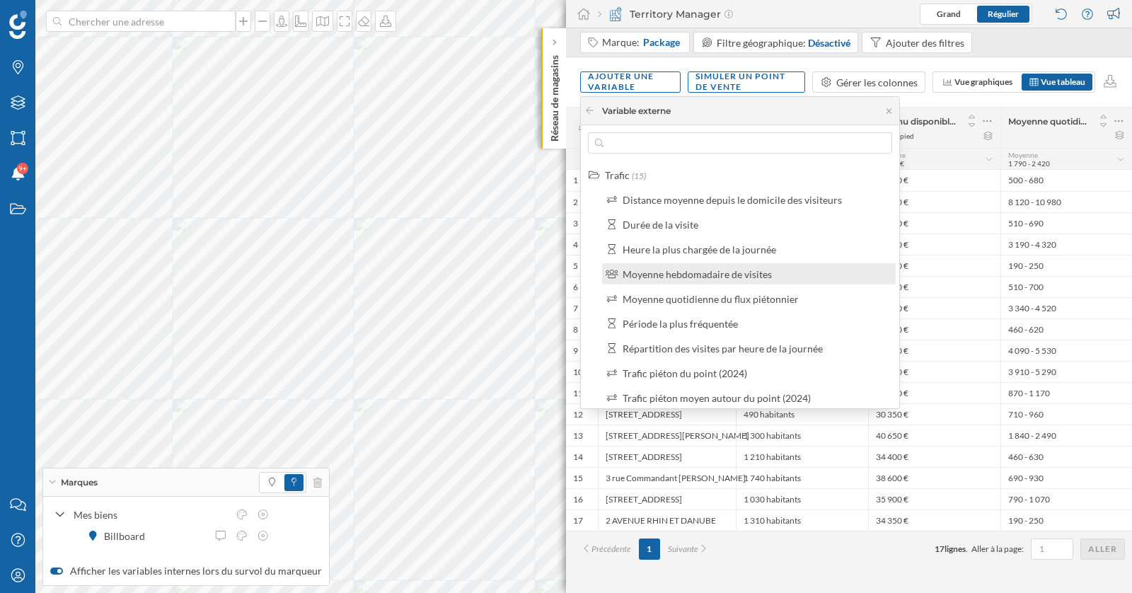
click at [748, 278] on div "Moyenne hebdomadaire de visites" at bounding box center [696, 274] width 149 height 12
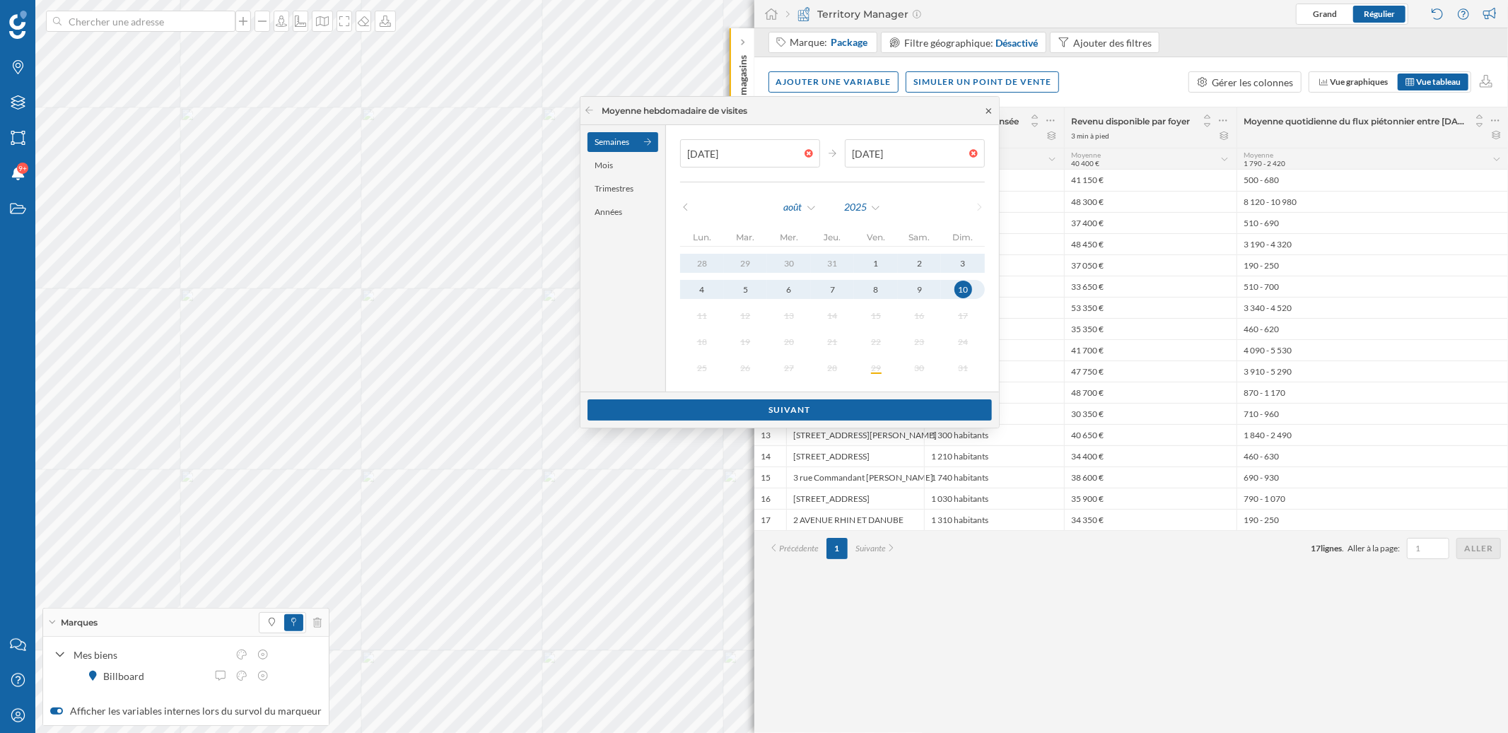
click at [984, 109] on icon at bounding box center [989, 111] width 11 height 8
